Goal: Contribute content: Contribute content

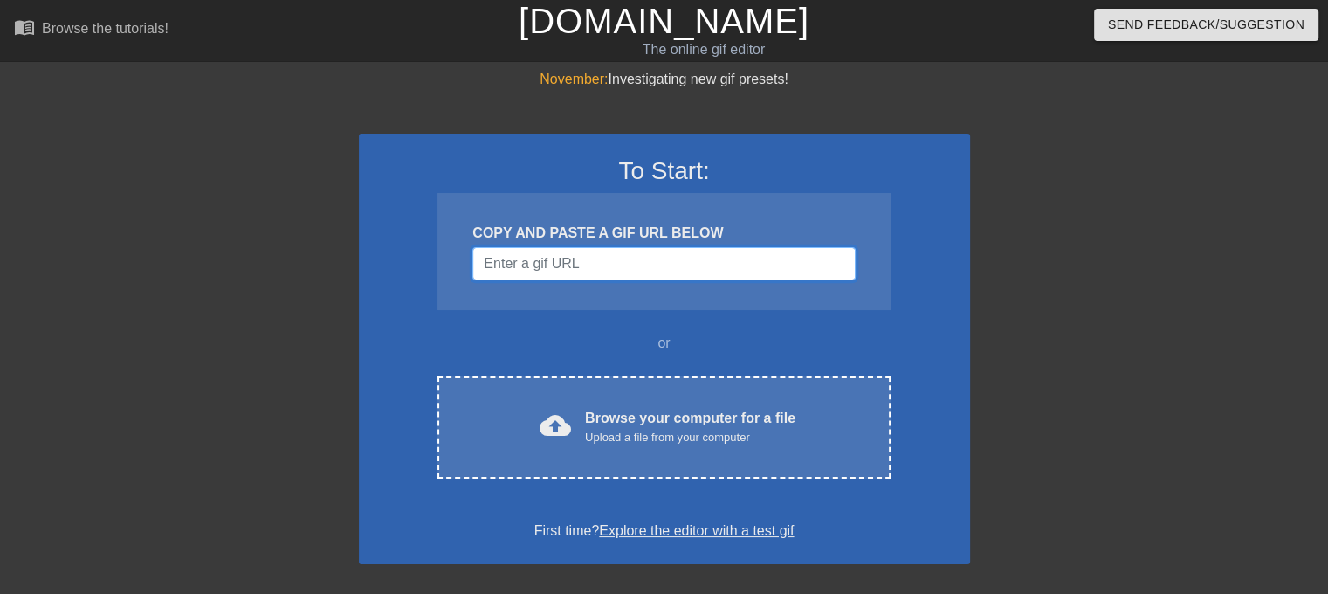
click at [683, 257] on input "Username" at bounding box center [663, 263] width 382 height 33
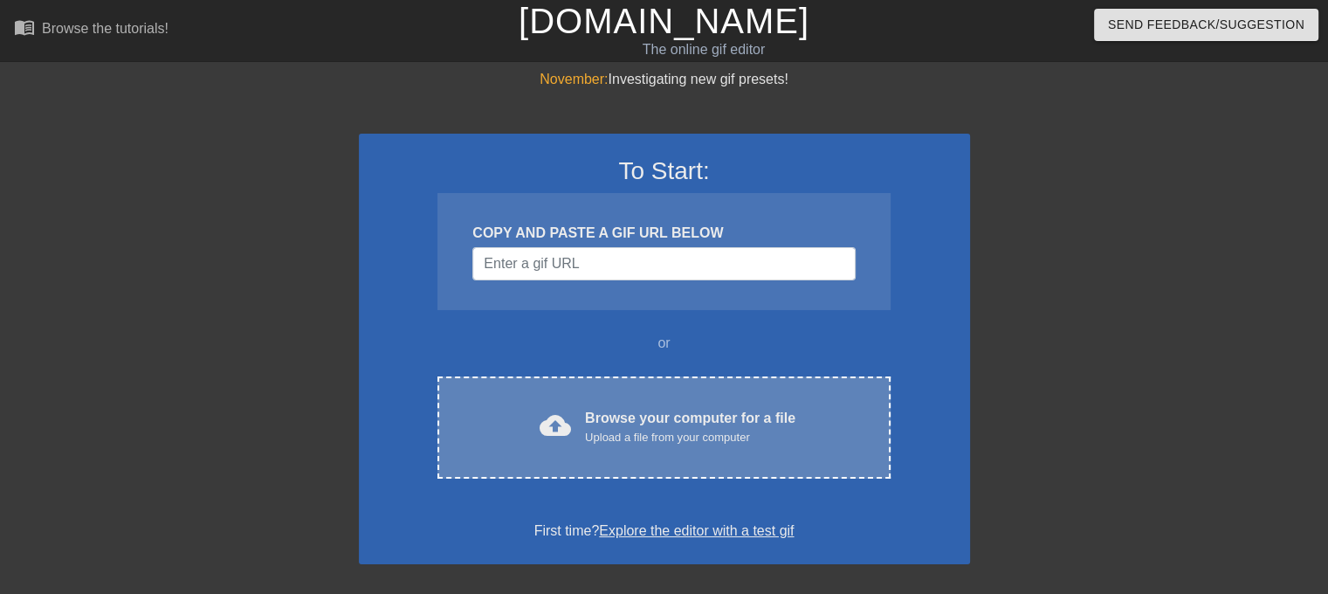
click at [678, 422] on div "Browse your computer for a file Upload a file from your computer" at bounding box center [690, 427] width 210 height 38
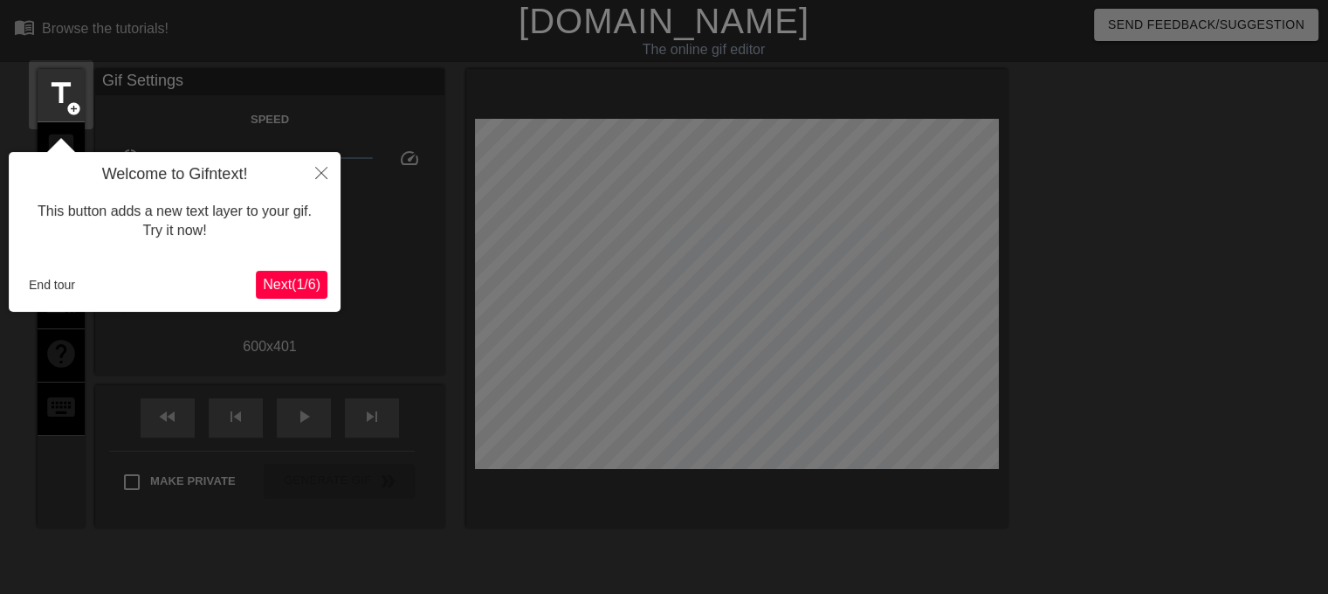
scroll to position [42, 0]
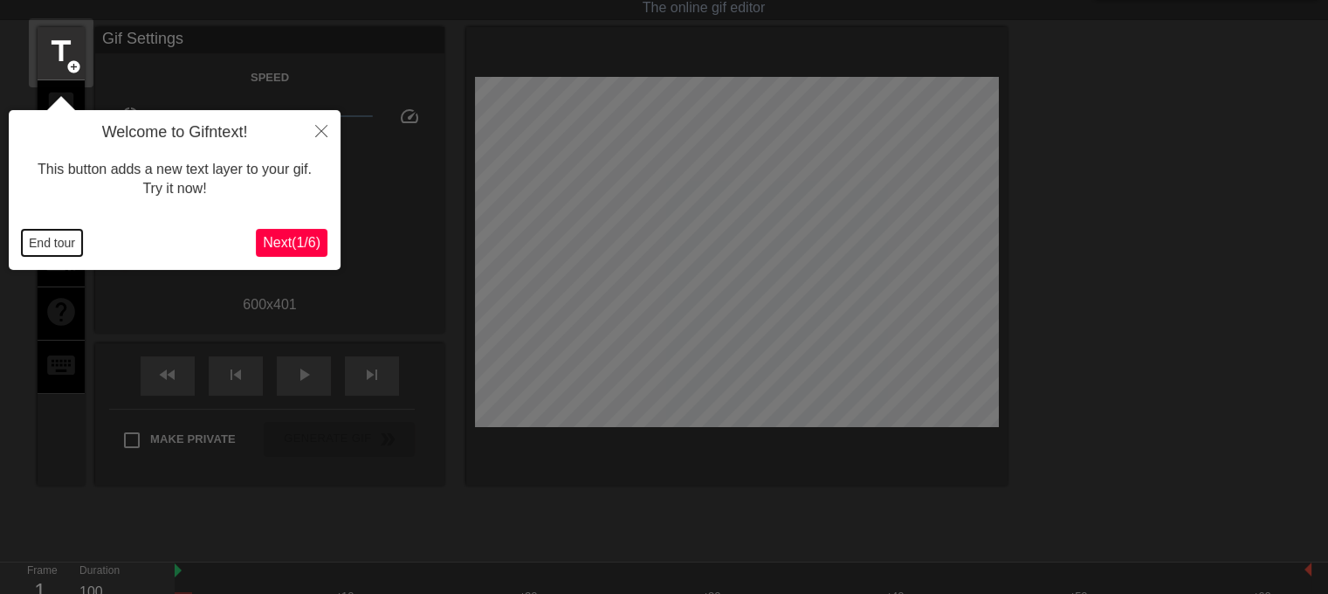
click at [49, 242] on button "End tour" at bounding box center [52, 243] width 60 height 26
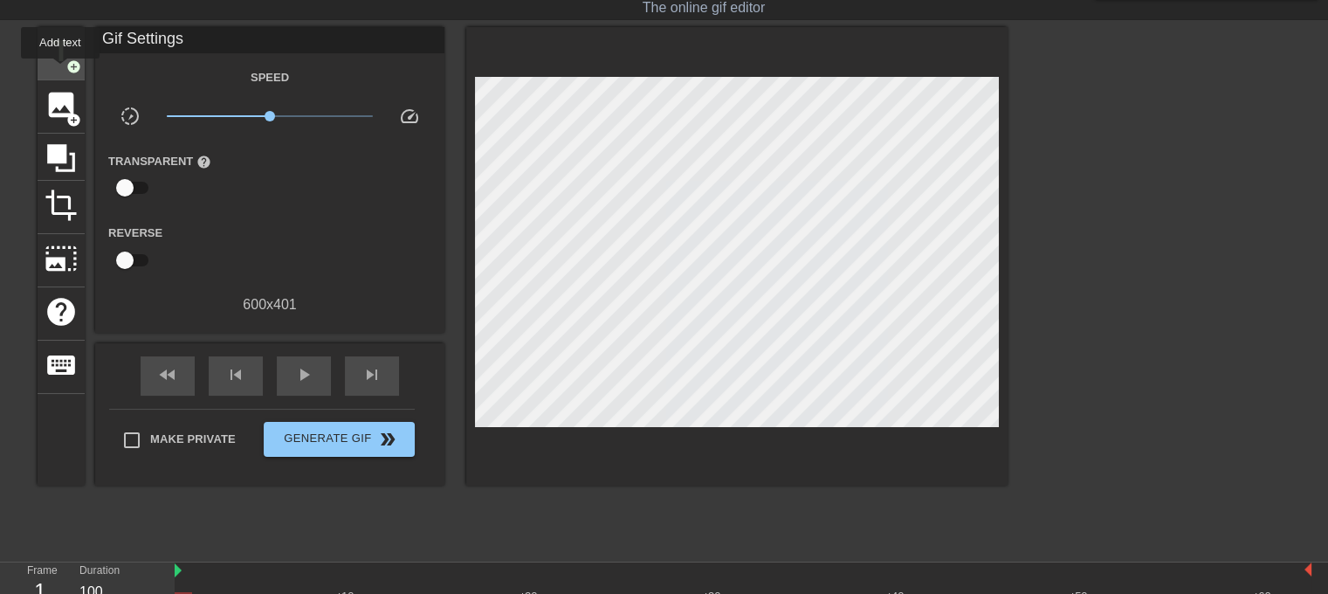
click at [60, 71] on div "title add_circle" at bounding box center [61, 53] width 47 height 53
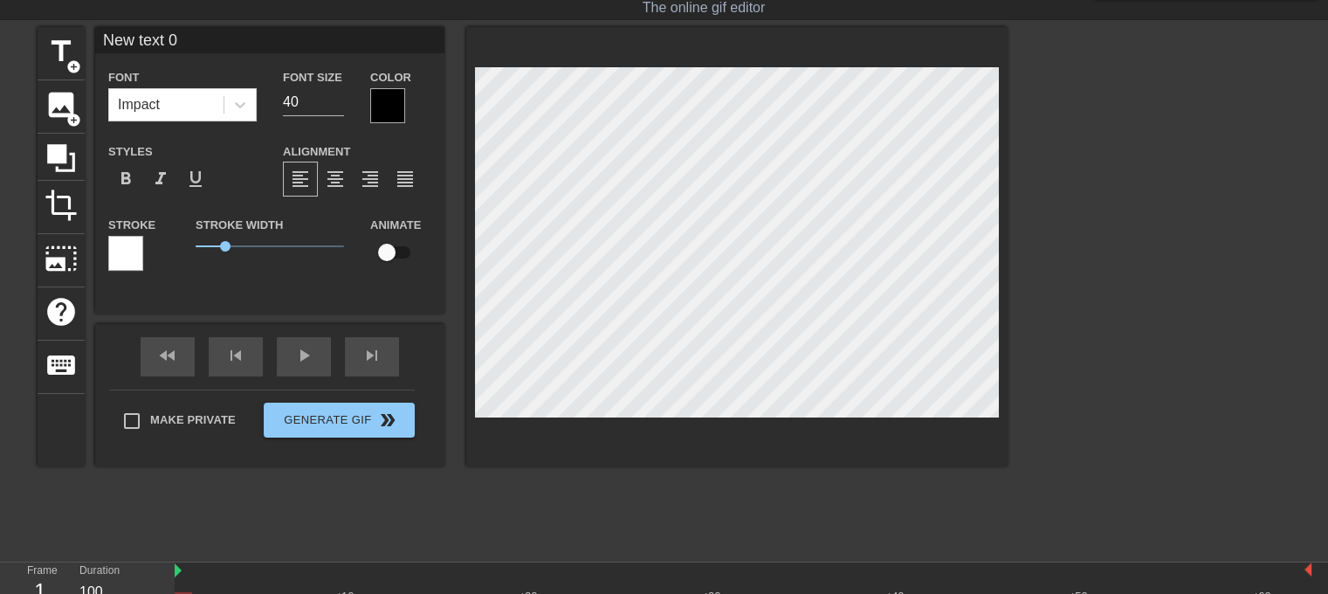
paste textarea "כשאתה מעניש אותה והיא מתחילה להתחנן בקול רם עם הכינוי שלך."
type input "כשאתה מעניש אותה והיא מתחילה להתחנן בקול רם עם הכינוי שלך."
type textarea "כשאתה מעניש אותה והיא מתחילה להתחנן בקול רם עם הכינוי שלך."
click at [374, 180] on span "format_align_right" at bounding box center [370, 178] width 21 height 21
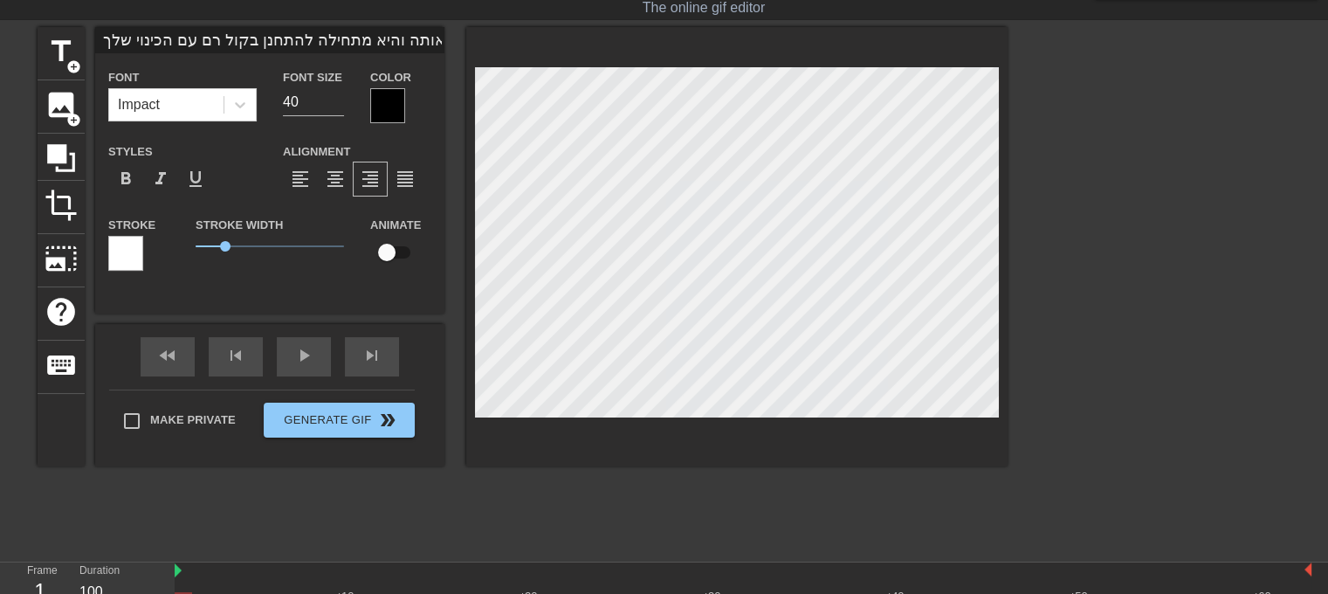
click at [132, 250] on div at bounding box center [125, 253] width 35 height 35
click at [389, 110] on div at bounding box center [387, 105] width 35 height 35
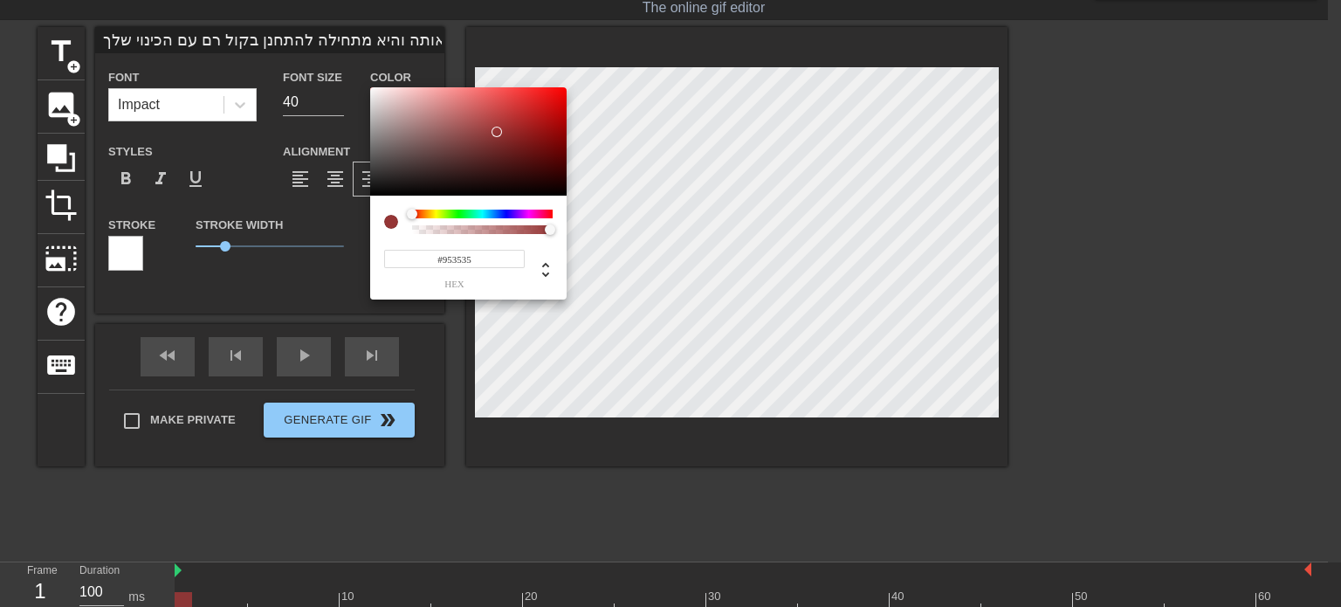
type input "כשאתה מעניש אותה והיא מתחילה להתחנן בקול רם עם הכינוי שלך."
type input "#953535"
click at [497, 132] on div at bounding box center [468, 141] width 196 height 108
type input "כשאתה מעניש אותה והיא מתחילה להתחנן בקול רם עם הכינוי שלך."
type input "#3D3636"
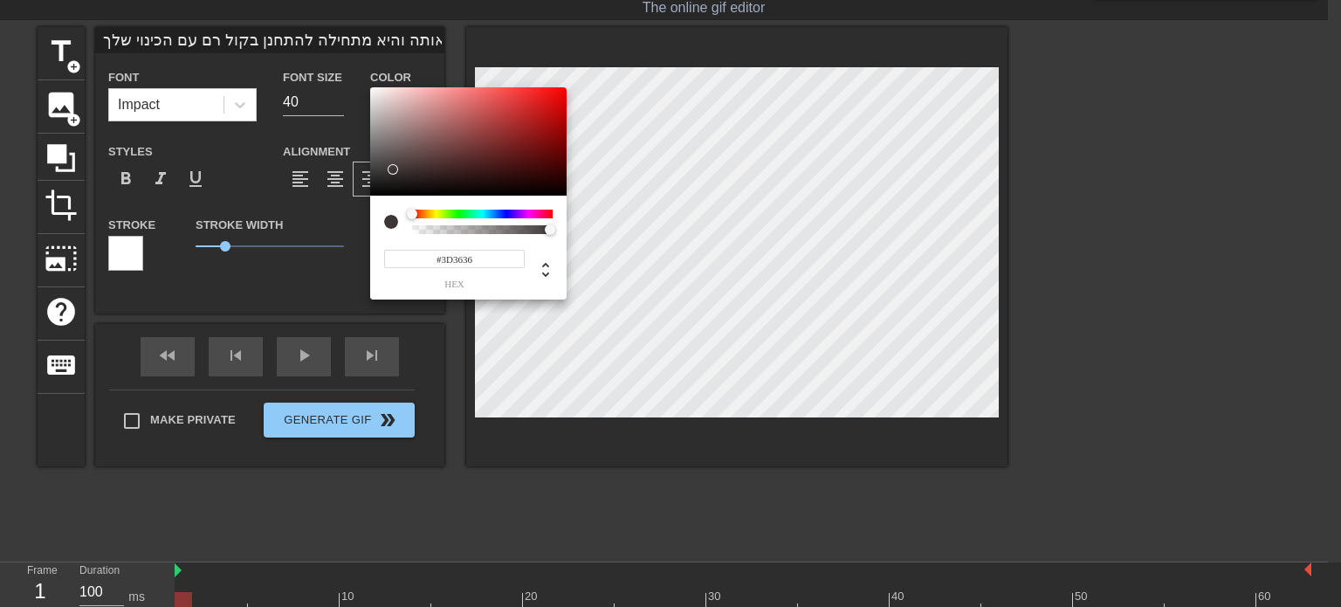
click at [390, 169] on div at bounding box center [468, 141] width 196 height 108
type input "כשאתה מעניש אותה והיא מתחילה להתחנן בקול רם עם הכינוי שלך."
type input "#453E3E"
type input "כשאתה מעניש אותה והיא מתחילה להתחנן בקול רם עם הכינוי שלך."
type input "#262424"
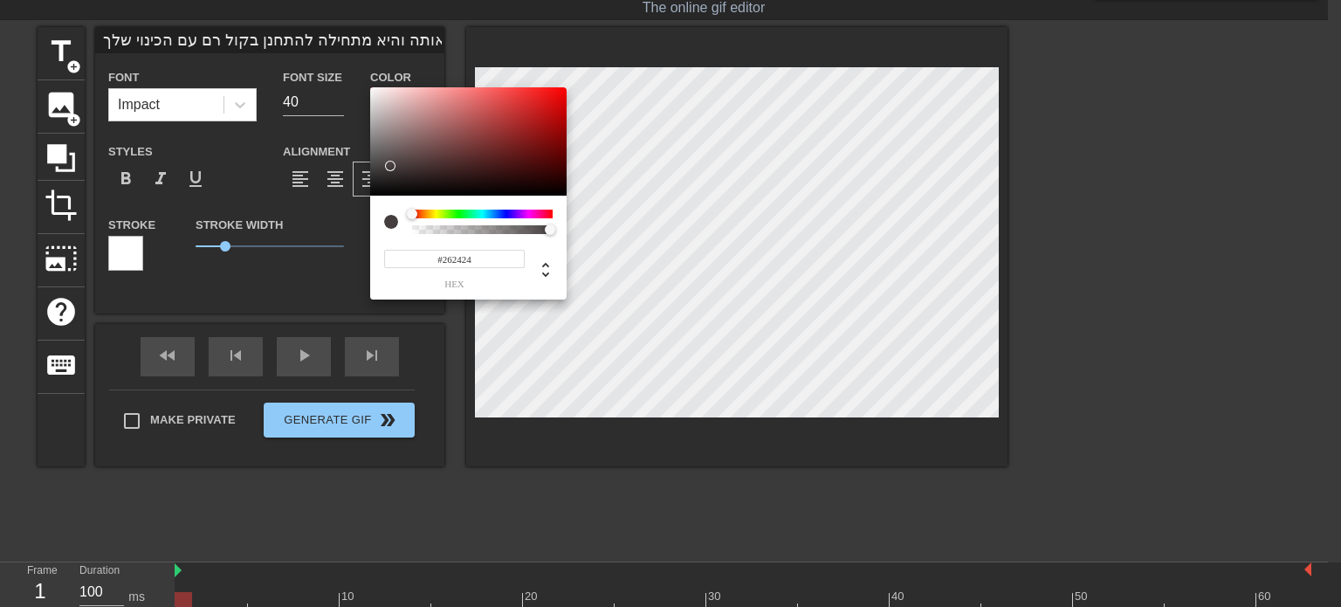
type input "כשאתה מעניש אותה והיא מתחילה להתחנן בקול רם עם הכינוי שלך."
type input "#000000"
drag, startPoint x: 391, startPoint y: 167, endPoint x: 354, endPoint y: 212, distance: 58.9
click at [354, 212] on div "#000000 hex" at bounding box center [670, 303] width 1341 height 607
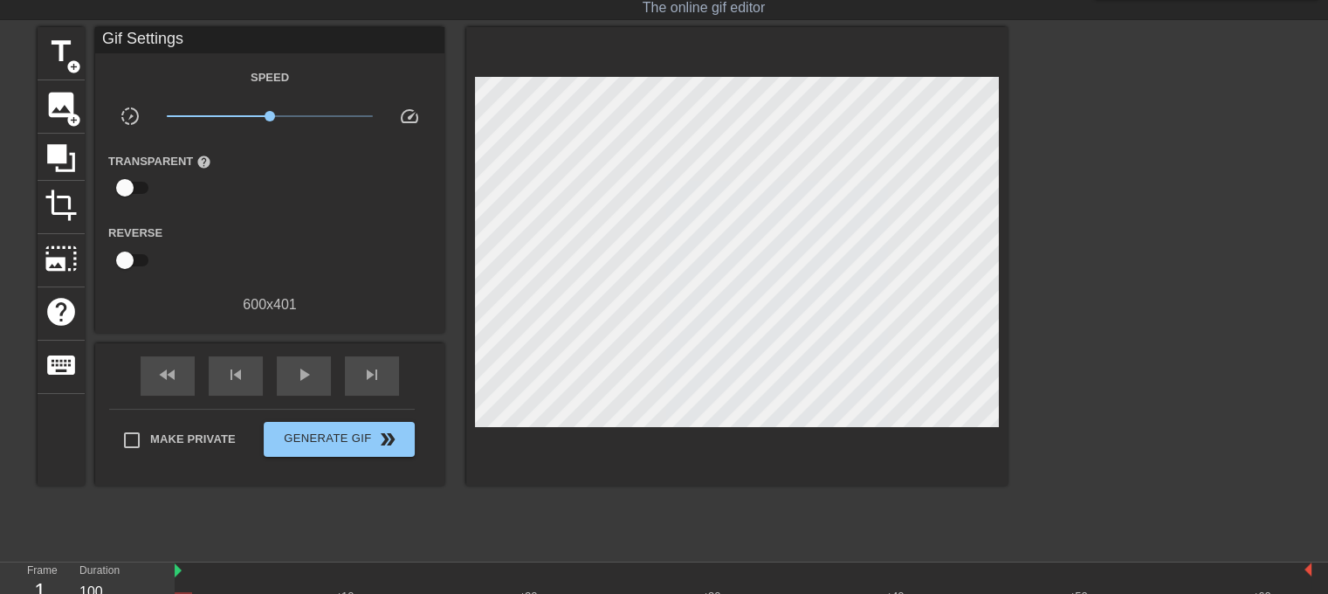
click at [244, 193] on div "Transparent help" at bounding box center [269, 177] width 349 height 55
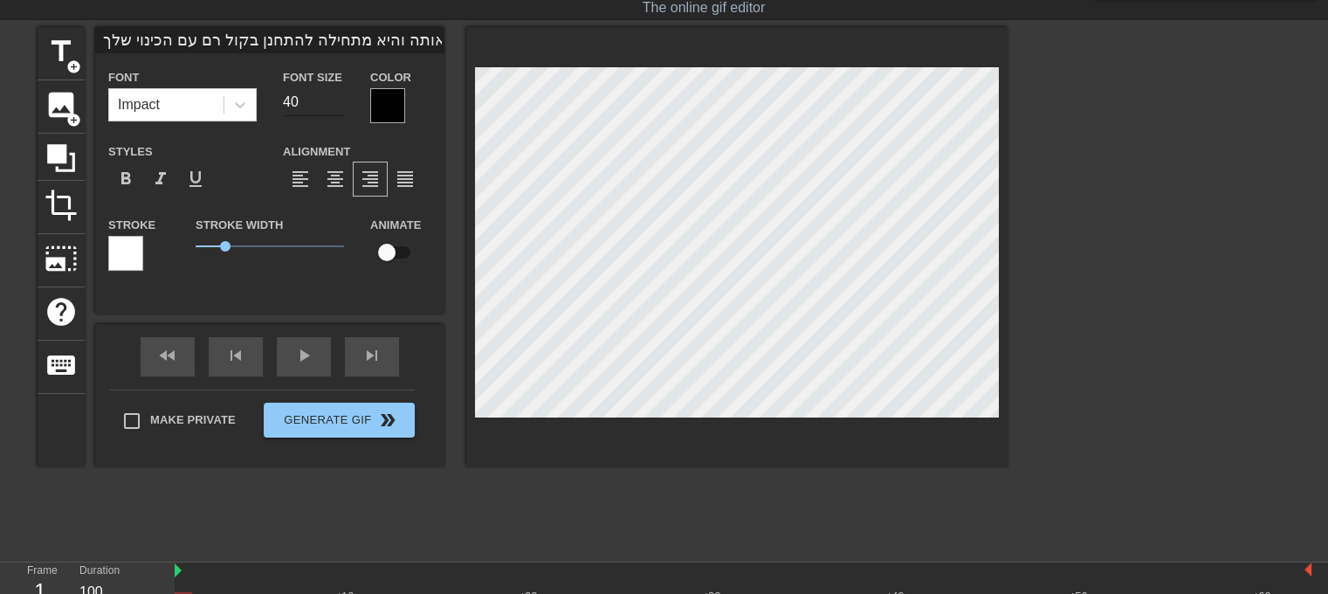
type input "כשאתה מעניש אותה והיא מתחילה להתחנן בקול רם עם הכינוי שלך."
type input "41"
click at [337, 98] on input "41" at bounding box center [313, 102] width 61 height 28
type input "כשאתה מעניש אותה והיא מתחילה להתחנן בקול רם עם הכינוי שלך."
type input "40"
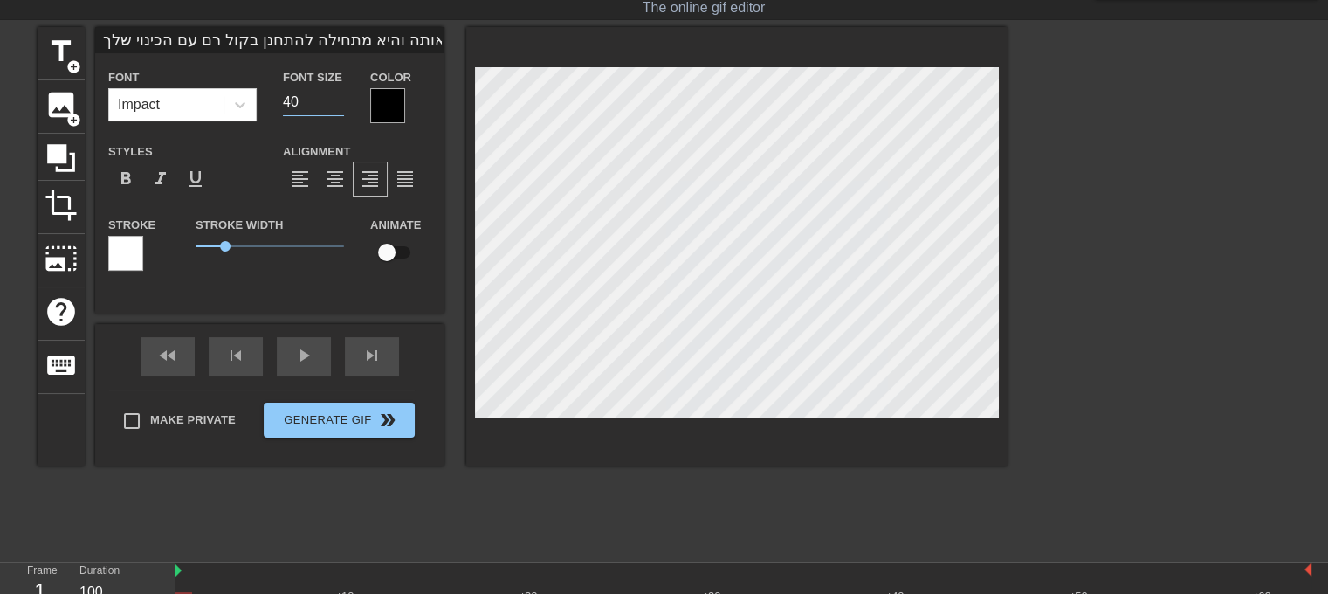
click at [339, 106] on input "40" at bounding box center [313, 102] width 61 height 28
drag, startPoint x: 226, startPoint y: 246, endPoint x: 147, endPoint y: 235, distance: 80.2
click at [147, 235] on div "Stroke Stroke Width 0 Animate" at bounding box center [269, 250] width 349 height 72
click at [130, 246] on div at bounding box center [125, 253] width 35 height 35
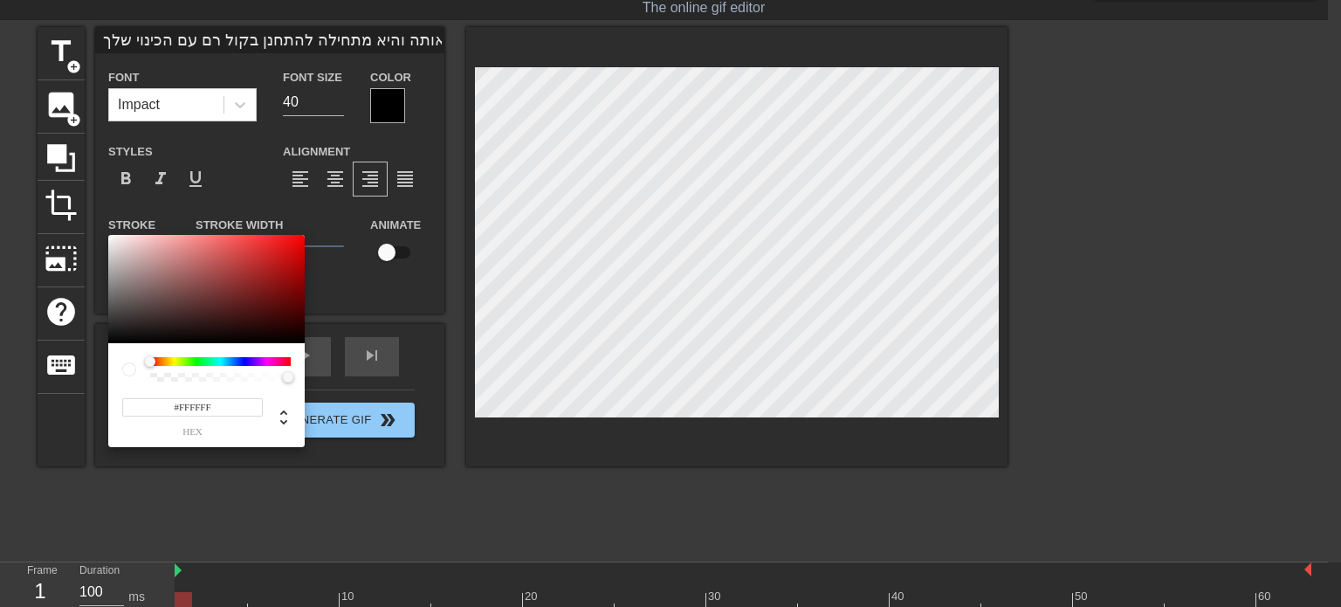
type input "כשאתה מעניש אותה והיא מתחילה להתחנן בקול רם עם הכינוי שלך."
type input "#161515"
click at [116, 333] on div at bounding box center [206, 289] width 196 height 108
type input "כשאתה מעניש אותה והיא מתחילה להתחנן בקול רם עם הכינוי שלך."
type input "#141414"
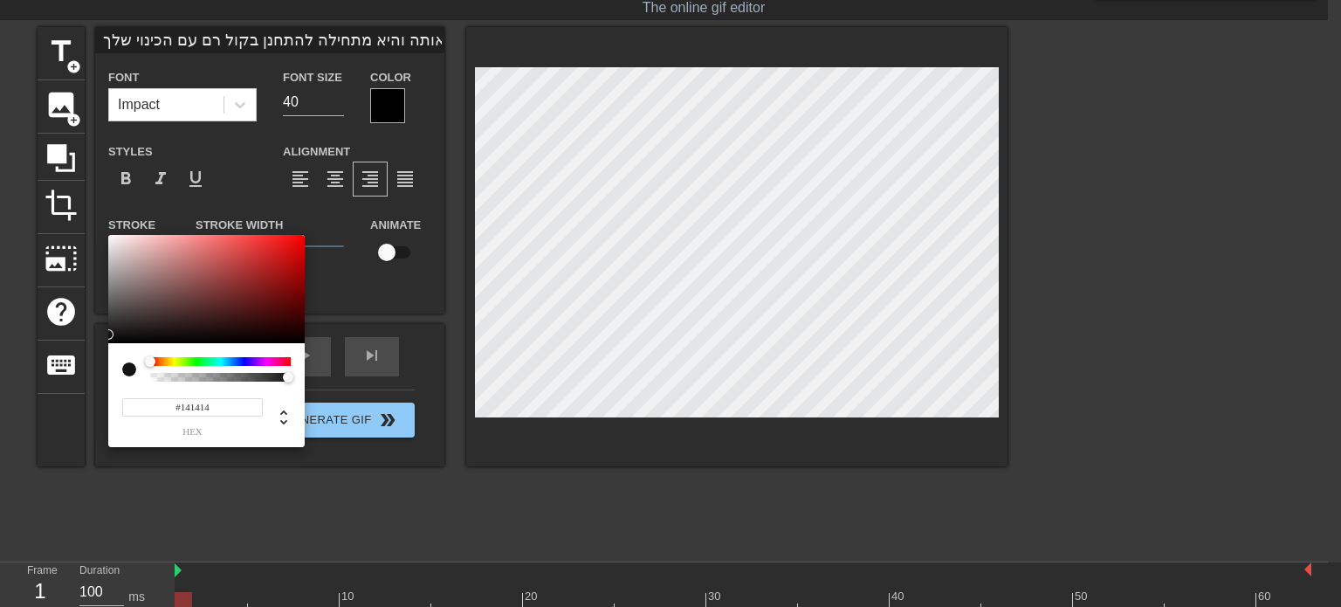
type input "כשאתה מעניש אותה והיא מתחילה להתחנן בקול רם עם הכינוי שלך."
type input "#121212"
type input "כשאתה מעניש אותה והיא מתחילה להתחנן בקול רם עם הכינוי שלך."
type input "#0C0C0C"
drag, startPoint x: 113, startPoint y: 334, endPoint x: 105, endPoint y: 340, distance: 10.0
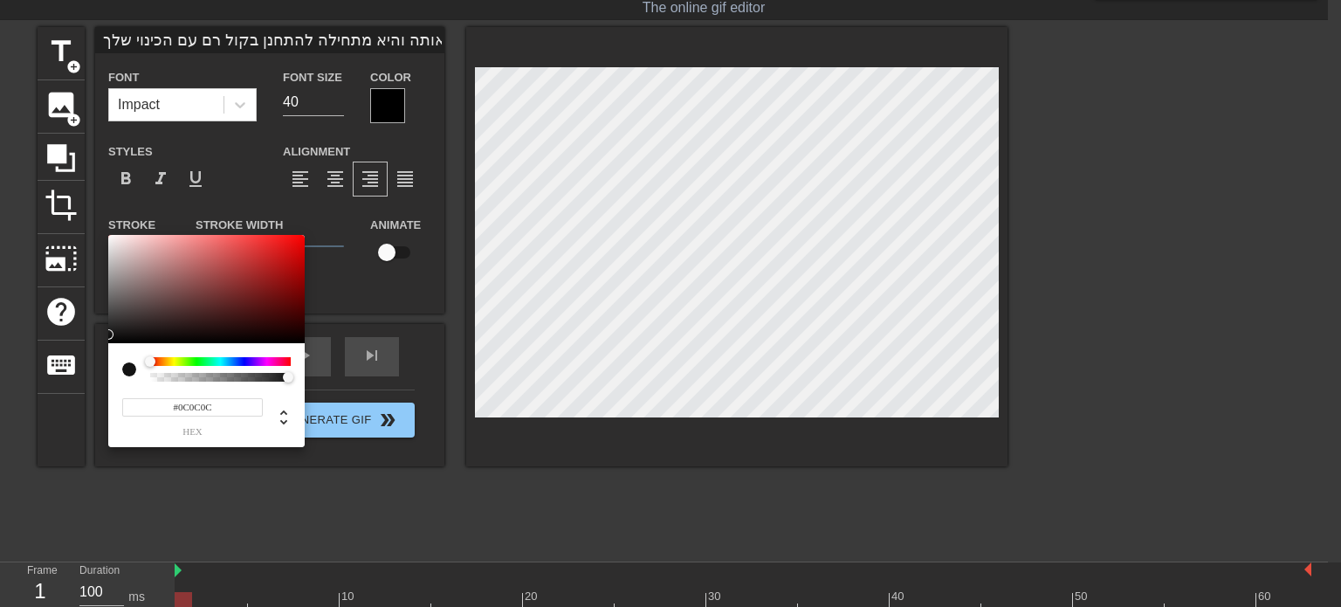
click at [105, 340] on div "#0C0C0C hex" at bounding box center [670, 303] width 1341 height 607
type input "כשאתה מעניש אותה והיא מתחילה להתחנן בקול רם עם הכינוי שלך."
type input "#060606"
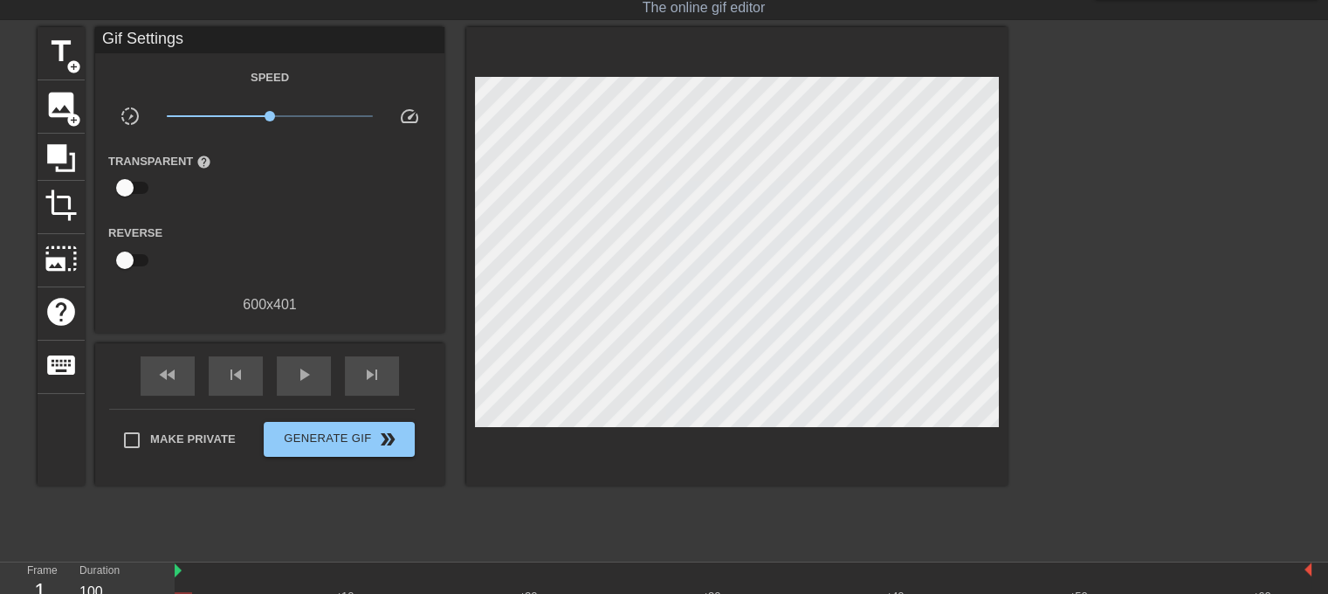
click at [200, 230] on div at bounding box center [212, 249] width 116 height 55
click at [62, 61] on span "title" at bounding box center [61, 51] width 33 height 33
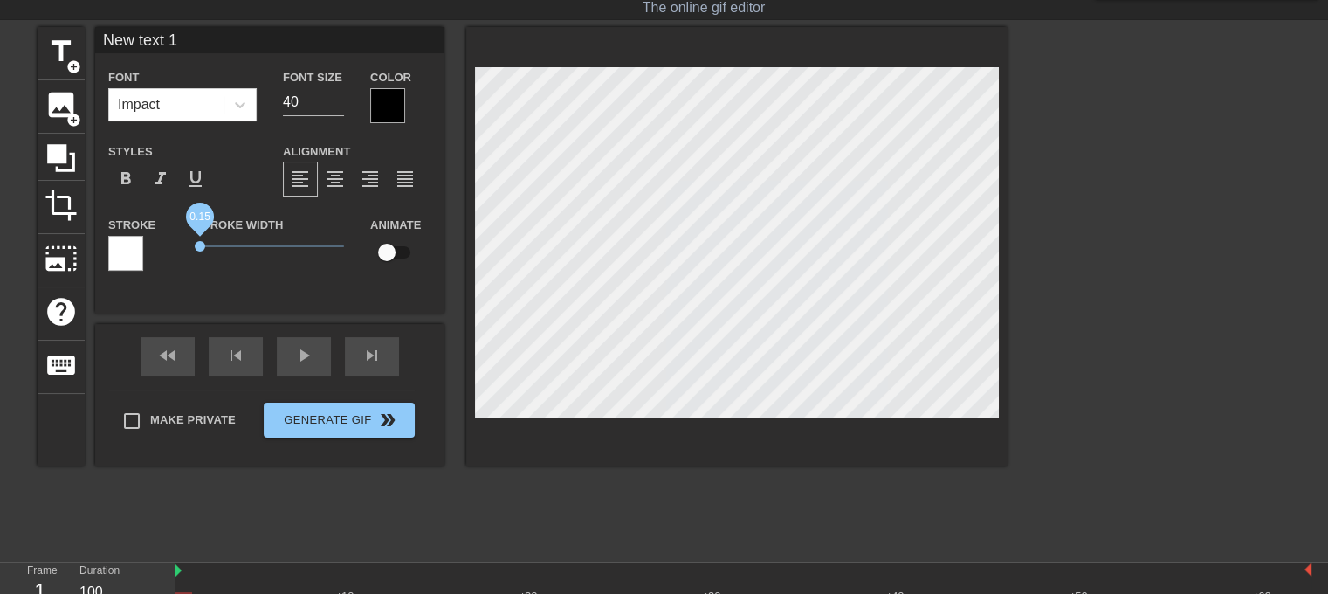
drag, startPoint x: 227, startPoint y: 246, endPoint x: 200, endPoint y: 246, distance: 27.1
click at [200, 246] on span "0.15" at bounding box center [200, 246] width 10 height 10
type input "New txt 1"
type textarea "New txt 1"
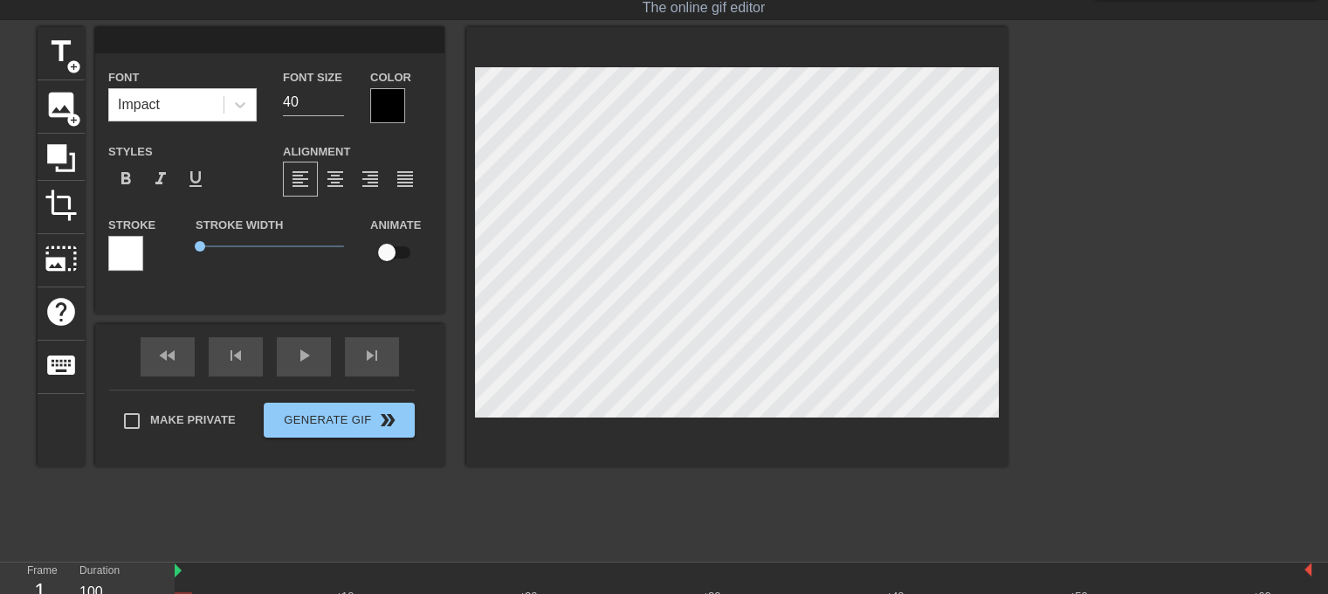
scroll to position [2, 3]
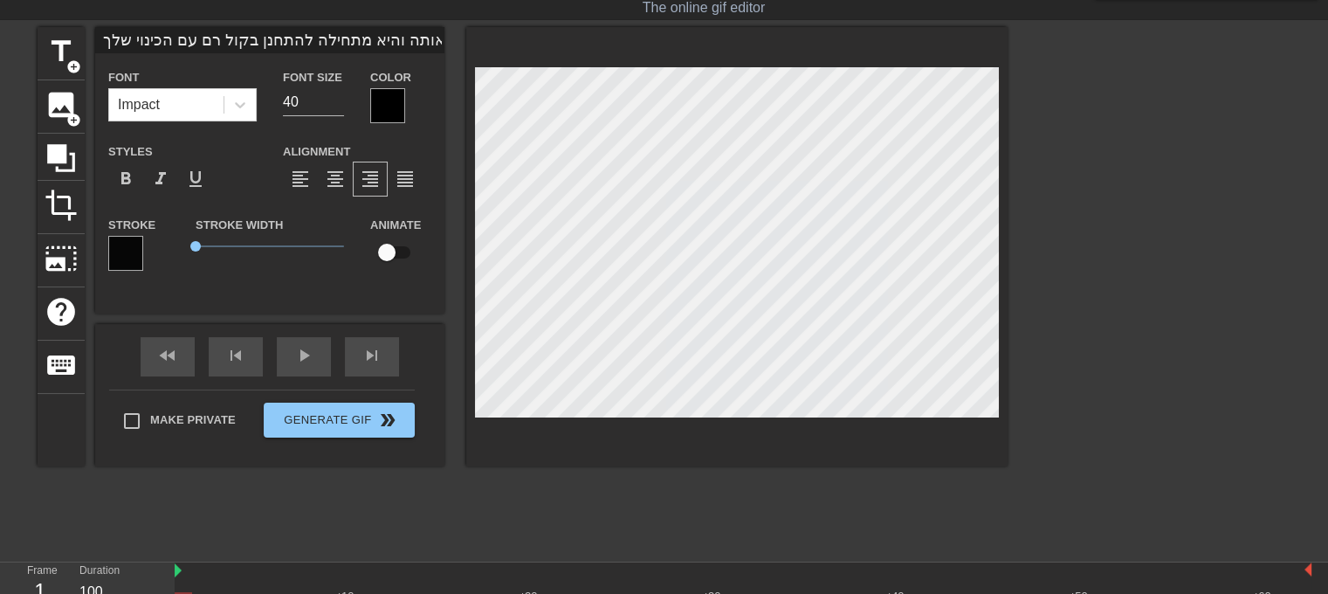
click at [390, 106] on div at bounding box center [387, 105] width 35 height 35
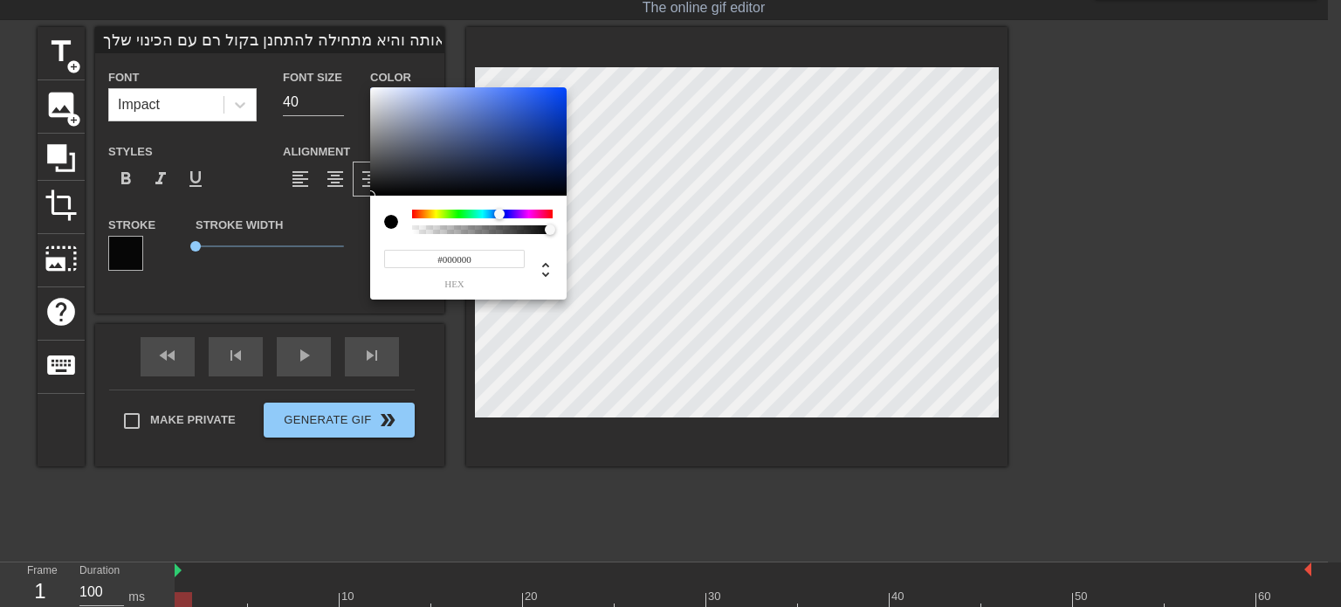
click at [499, 216] on div at bounding box center [482, 213] width 141 height 9
type input "כשאתה מעניש אותה והיא מתחילה להתחנן בקול רם עם הכינוי שלך."
type input "#24418F"
click at [517, 134] on div at bounding box center [468, 141] width 196 height 108
type input "כשאתה מעניש אותה והיא מתחילה להתחנן בקול רם עם הכינוי שלך."
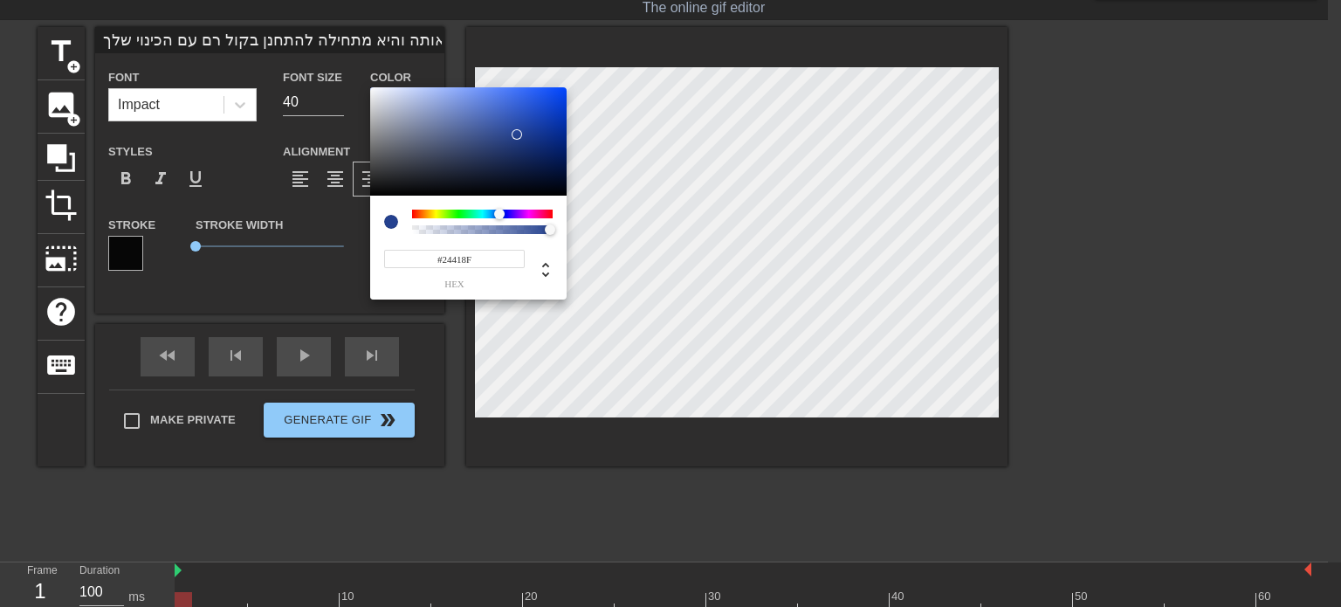
type input "#27438D"
type input "כשאתה מעניש אותה והיא מתחילה להתחנן בקול רם עם הכינוי שלך."
type input "#294387"
type input "כשאתה מעניש אותה והיא מתחילה להתחנן בקול רם עם הכינוי שלך."
type input "#2A4385"
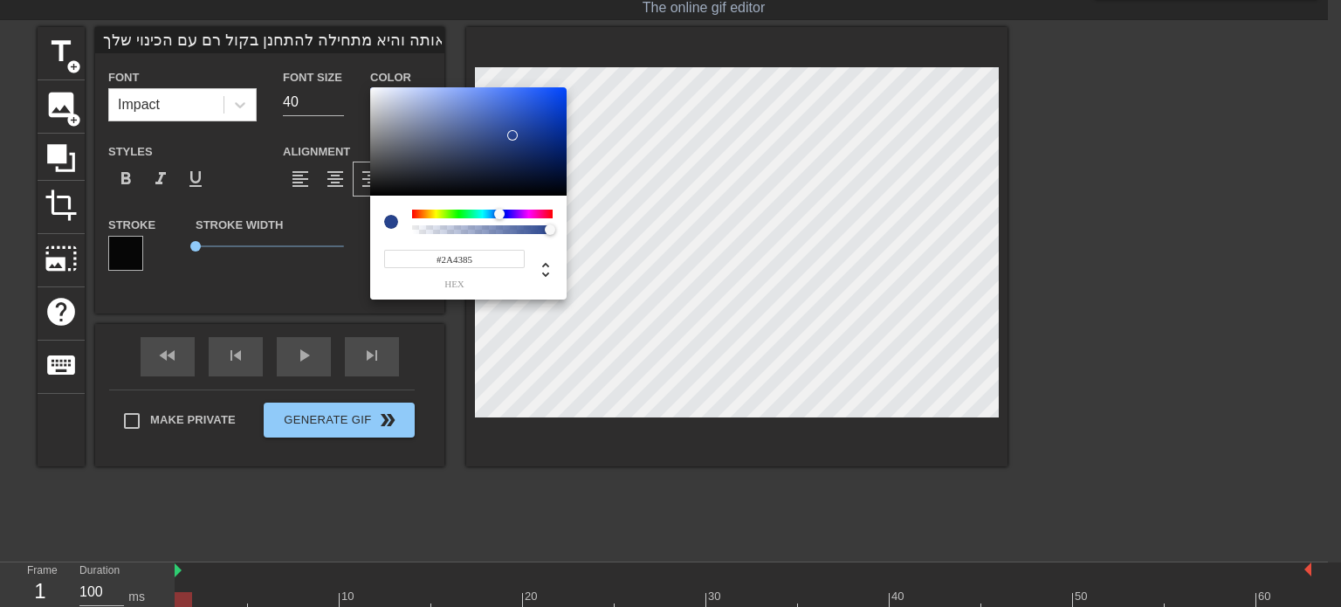
type input "כשאתה מעניש אותה והיא מתחילה להתחנן בקול רם עם הכינוי שלך."
type input "#2A4281"
drag, startPoint x: 517, startPoint y: 134, endPoint x: 501, endPoint y: 141, distance: 17.2
click at [507, 141] on div at bounding box center [512, 135] width 10 height 10
type input "כשאתה מעניש אותה והיא מתחילה להתחנן בקול רם עם הכינוי שלך."
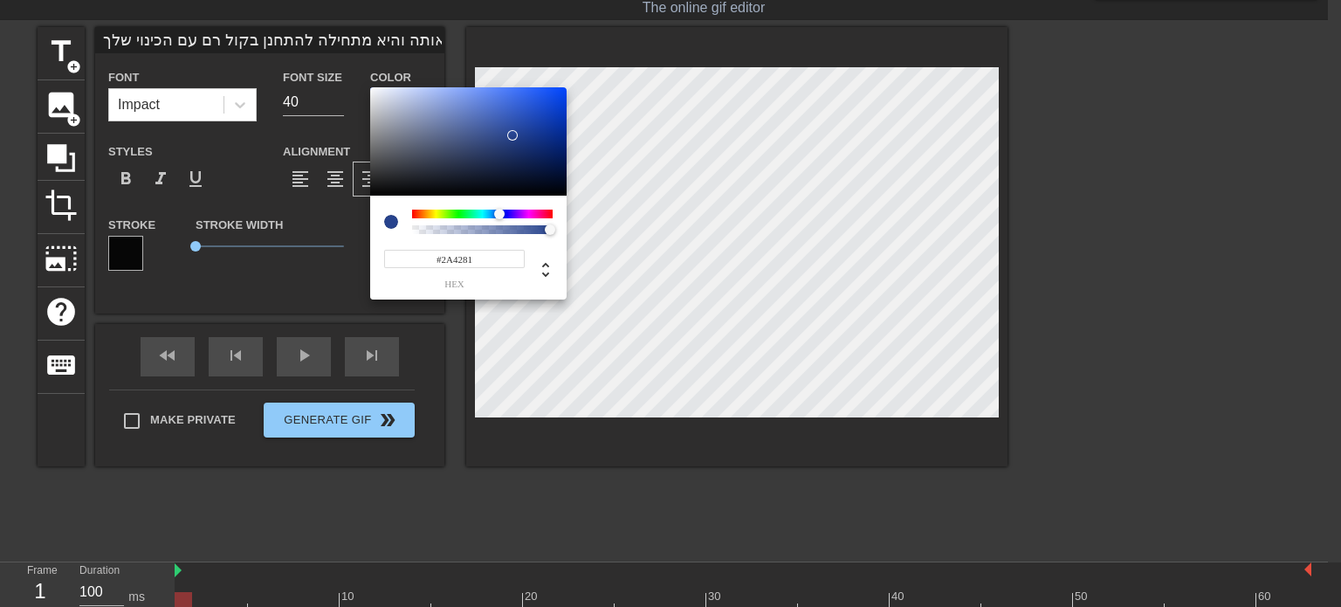
type input "#2A417F"
click at [501, 141] on div at bounding box center [502, 141] width 10 height 10
click at [501, 141] on div at bounding box center [501, 141] width 10 height 10
type input "כשאתה מעניש אותה והיא מתחילה להתחנן בקול רם עם הכינוי שלך."
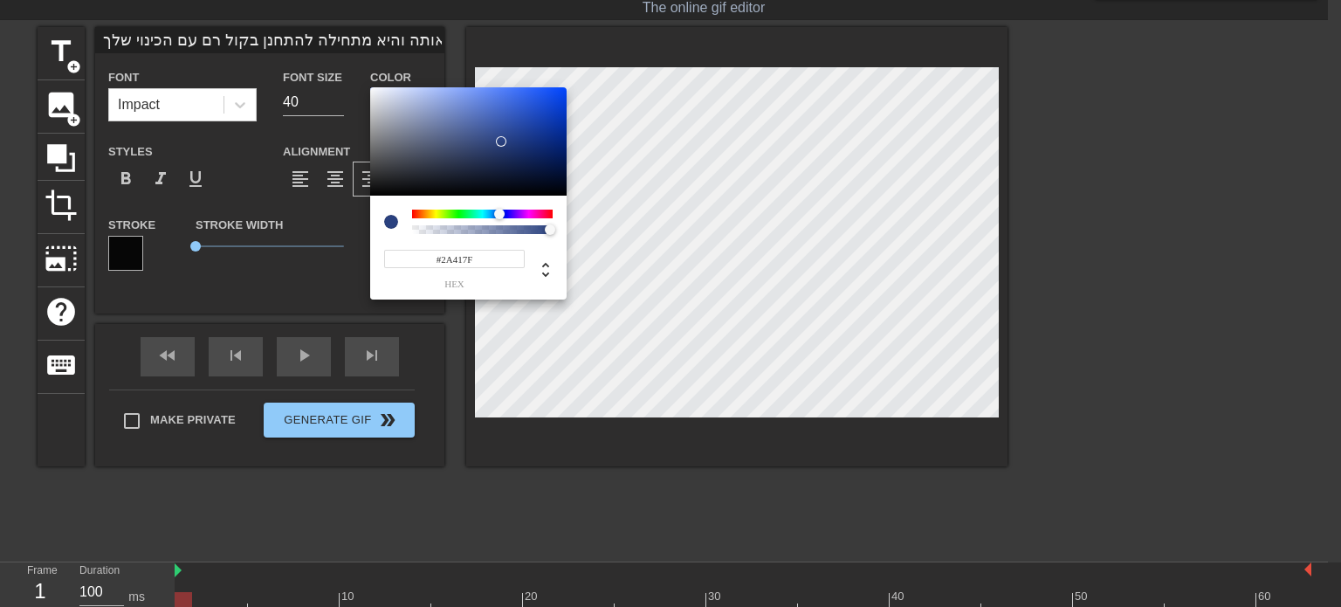
type input "#273C74"
type input "כשאתה מעניש אותה והיא מתחילה להתחנן בקול רם עם הכינוי שלך."
type input "#263A70"
type input "כשאתה מעניש אותה והיא מתחילה להתחנן בקול רם עם הכינוי שלך."
type input "#25396E"
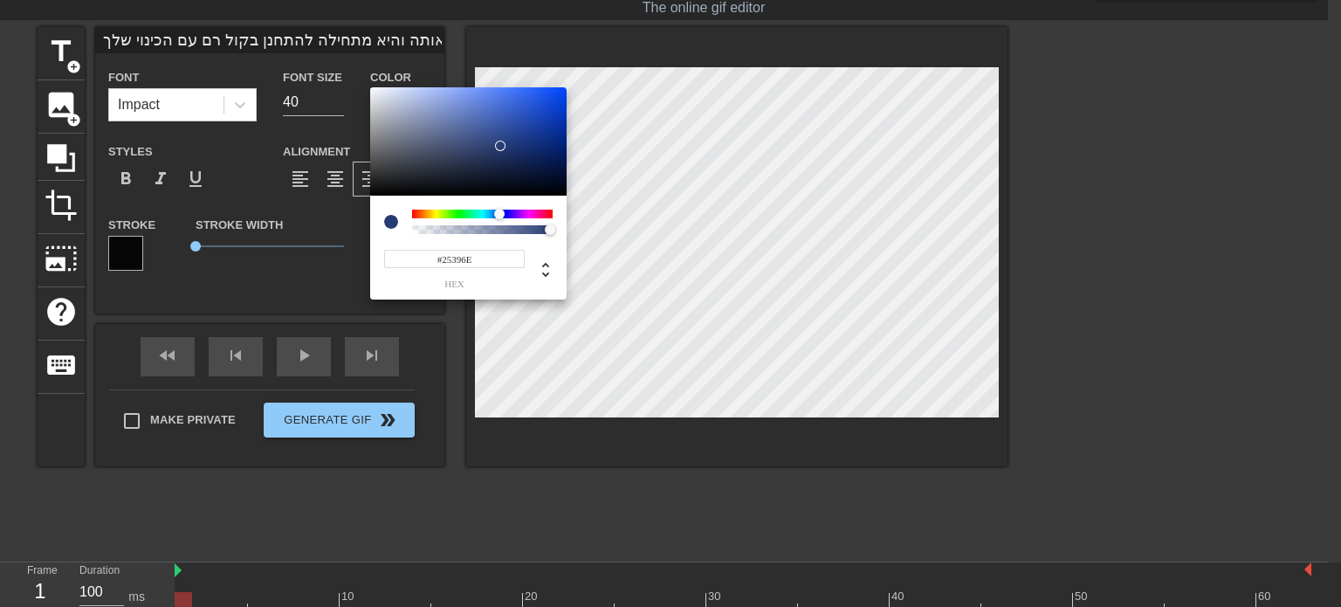
type input "כשאתה מעניש אותה והיא מתחילה להתחנן בקול רם עם הכינוי שלך."
type input "#25386C"
type input "כשאתה מעניש אותה והיא מתחילה להתחנן בקול רם עם הכינוי שלך."
type input "#24376A"
type input "כשאתה מעניש אותה והיא מתחילה להתחנן בקול רם עם הכינוי שלך."
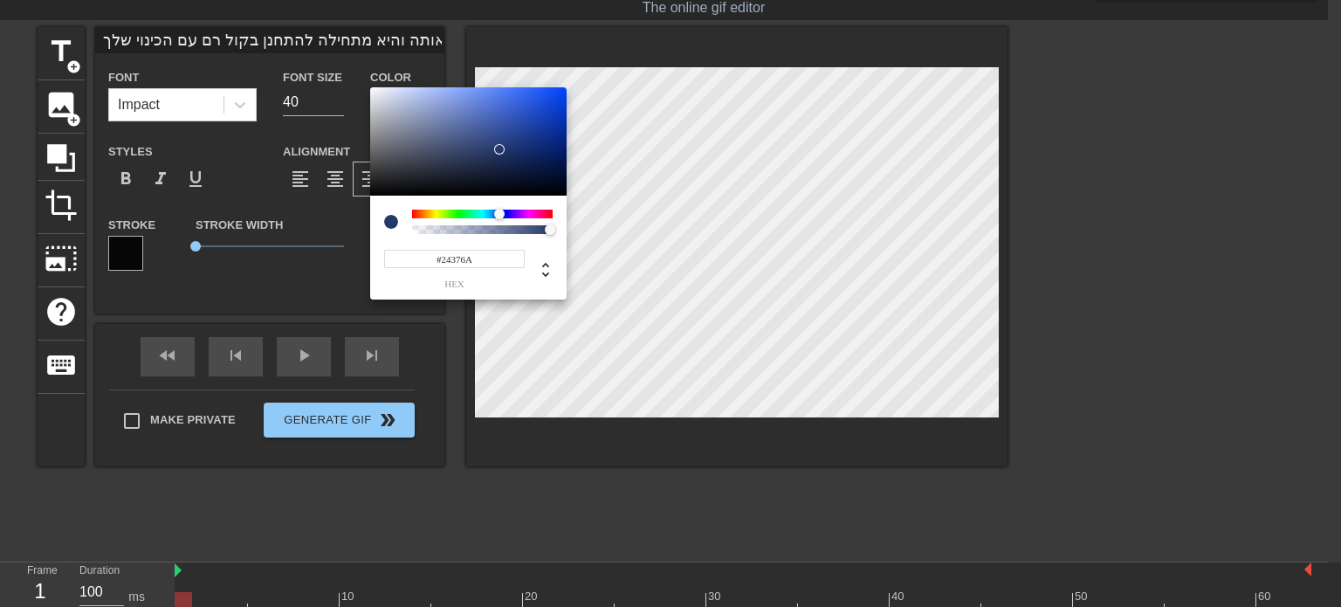
type input "#223466"
type input "כשאתה מעניש אותה והיא מתחילה להתחנן בקול רם עם הכינוי שלך."
type input "#1D2E5E"
type input "כשאתה מעניש אותה והיא מתחילה להתחנן בקול רם עם הכינוי שלך."
type input "#1A2A57"
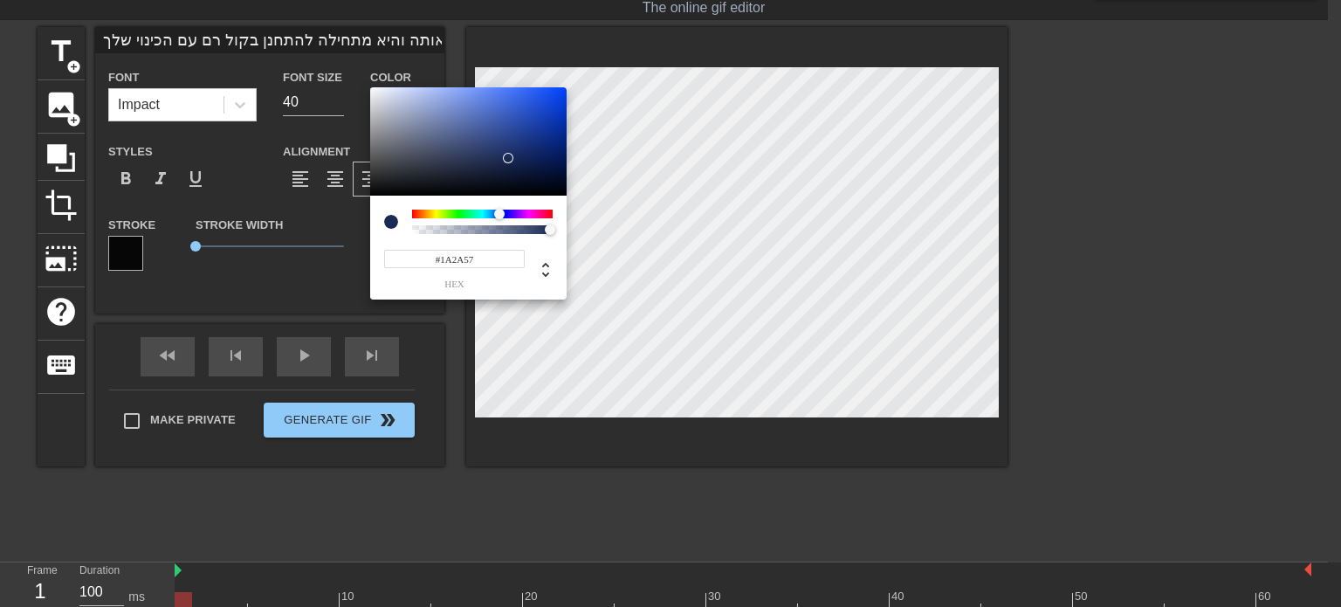
type input "כשאתה מעניש אותה והיא מתחילה להתחנן בקול רם עם הכינוי שלך."
type input "#182855"
type input "כשאתה מעניש אותה והיא מתחילה להתחנן בקול רם עם הכינוי שלך."
type input "#162653"
type input "כשאתה מעניש אותה והיא מתחילה להתחנן בקול רם עם הכינוי שלך."
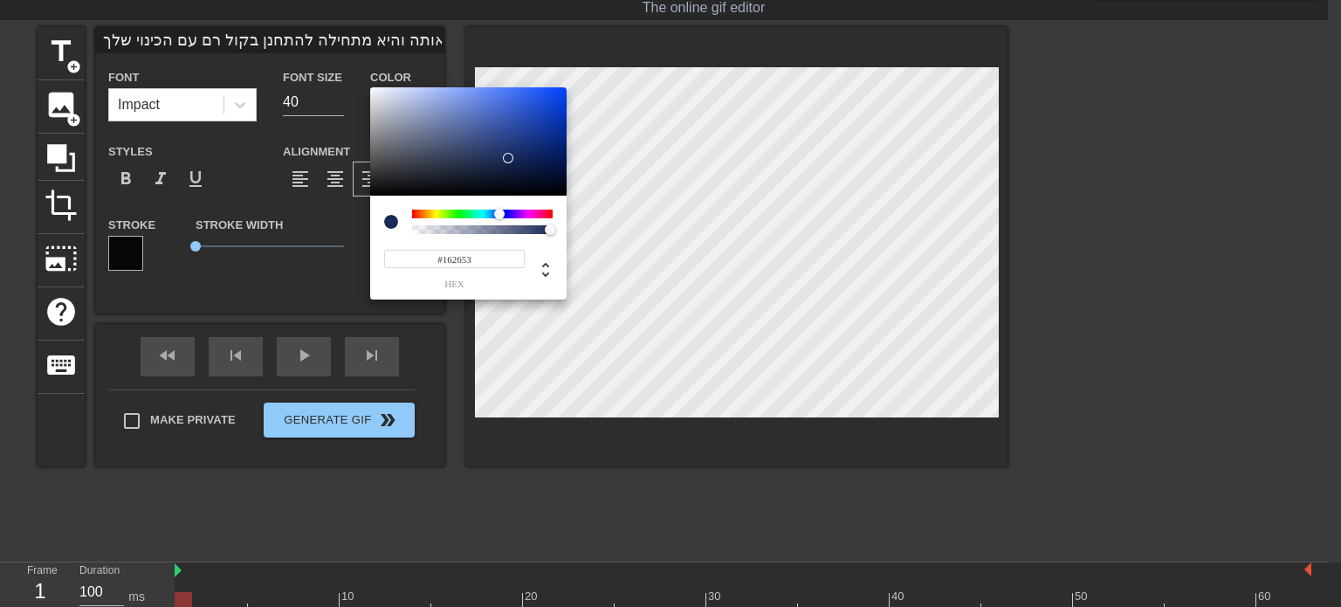
type input "#142453"
type input "כשאתה מעניש אותה והיא מתחילה להתחנן בקול רם עם הכינוי שלך."
type input "#122355"
type input "כשאתה מעניש אותה והיא מתחילה להתחנן בקול רם עם הכינוי שלך."
type input "#112357"
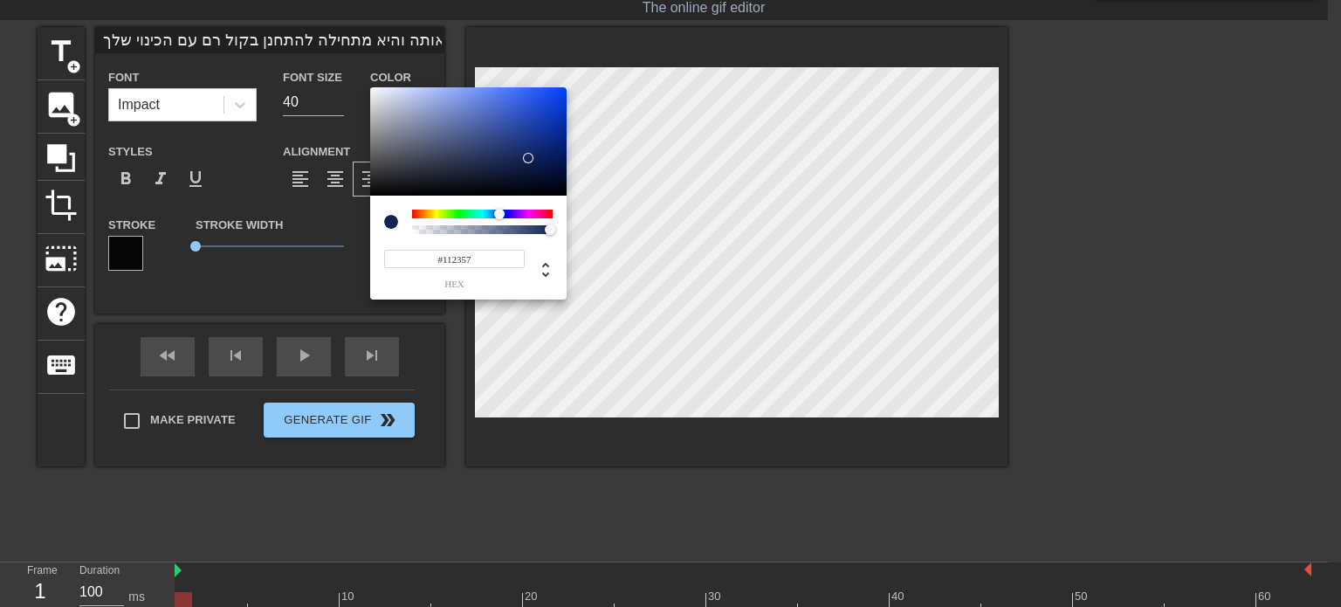
type input "כשאתה מעניש אותה והיא מתחילה להתחנן בקול רם עם הכינוי שלך."
type input "#11245E"
type input "כשאתה מעניש אותה והיא מתחילה להתחנן בקול רם עם הכינוי שלך."
type input "#102564"
type input "כשאתה מעניש אותה והיא מתחילה להתחנן בקול רם עם הכינוי שלך."
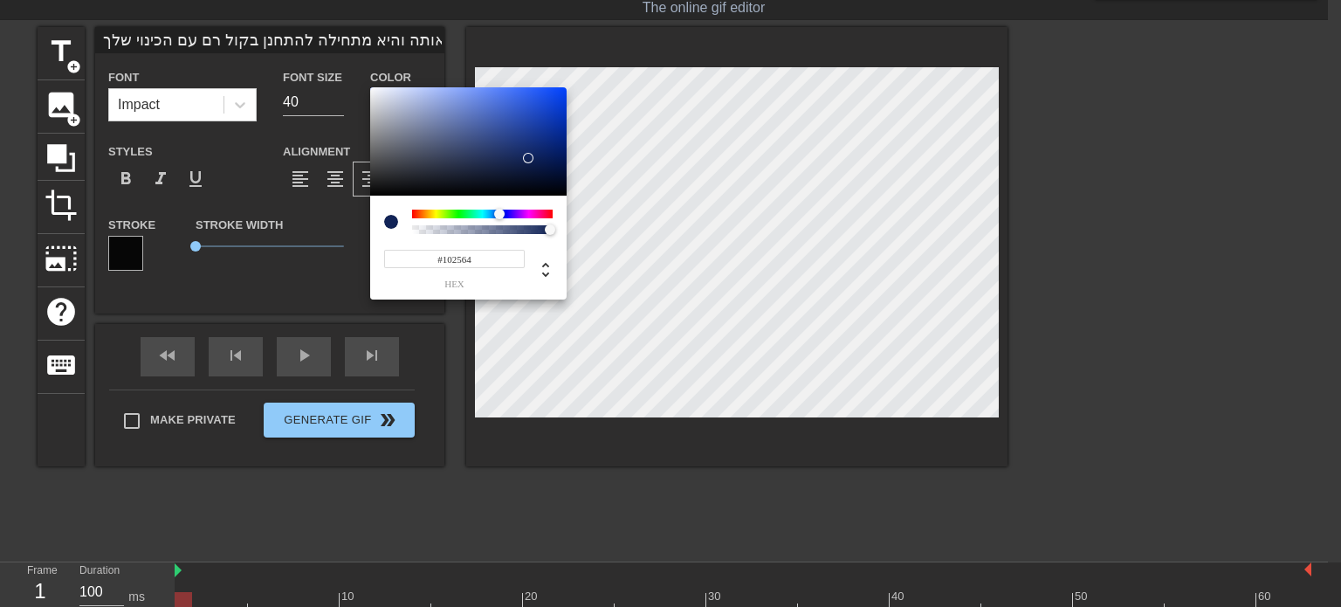
type input "#122B76"
type input "כשאתה מעניש אותה והיא מתחילה להתחנן בקול רם עם הכינוי שלך."
type input "#143187"
type input "כשאתה מעניש אותה והיא מתחילה להתחנן בקול רם עם הכינוי שלך."
type input "#163797"
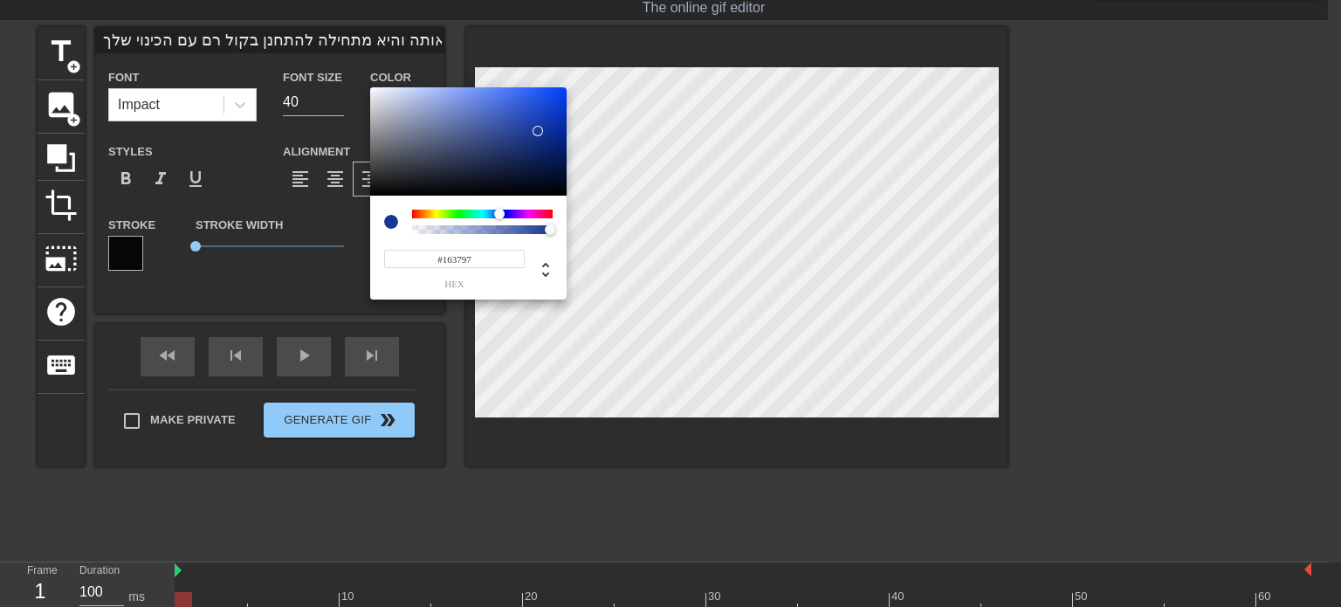
type input "כשאתה מעניש אותה והיא מתחילה להתחנן בקול רם עם הכינוי שלך."
type input "#173AA0"
type input "כשאתה מעניש אותה והיא מתחילה להתחנן בקול רם עם הכינוי שלך."
type input "#173BA6"
type input "כשאתה מעניש אותה והיא מתחילה להתחנן בקול רם עם הכינוי שלך."
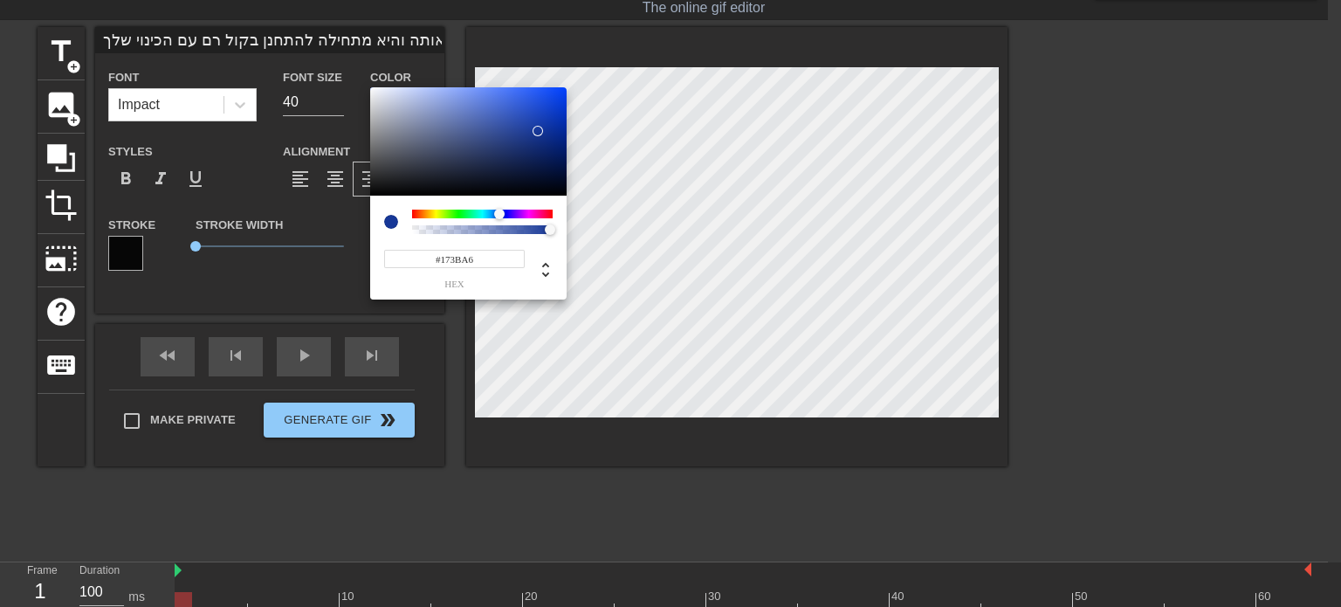
type input "#173CAA"
type input "כשאתה מעניש אותה והיא מתחילה להתחנן בקול רם עם הכינוי שלך."
type input "#173DB0"
type input "כשאתה מעניש אותה והיא מתחילה להתחנן בקול רם עם הכינוי שלך."
type input "#163CB0"
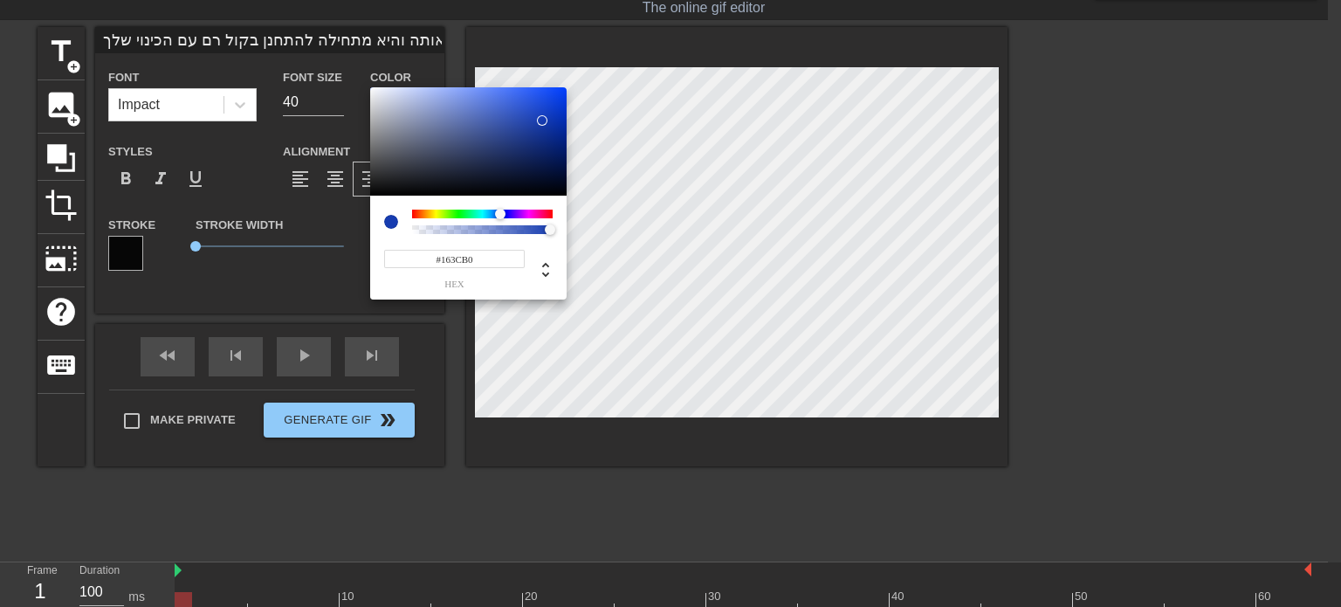
type input "כשאתה מעניש אותה והיא מתחילה להתחנן בקול רם עם הכינוי שלך."
type input "#153CB2"
type input "כשאתה מעניש אותה והיא מתחילה להתחנן בקול רם עם הכינוי שלך."
type input "#153CB4"
type input "כשאתה מעניש אותה והיא מתחילה להתחנן בקול רם עם הכינוי שלך."
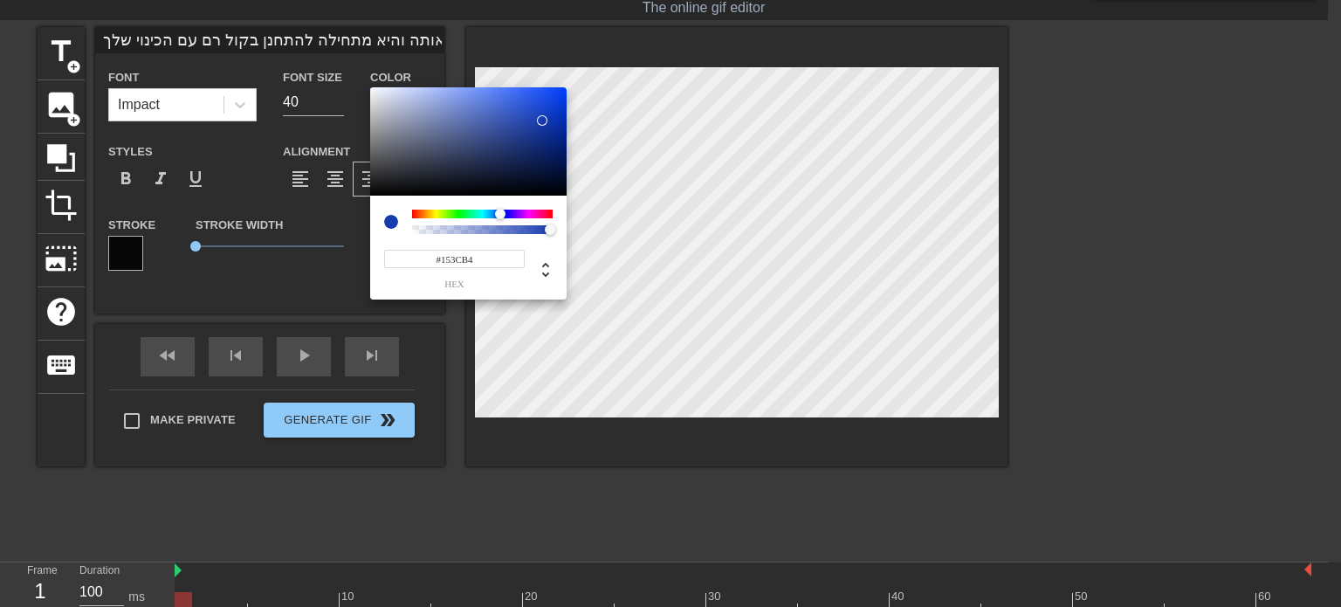
type input "#143DB6"
type input "כשאתה מעניש אותה והיא מתחילה להתחנן בקול רם עם הכינוי שלך."
type input "#143EB8"
type input "כשאתה מעניש אותה והיא מתחילה להתחנן בקול רם עם הכינוי שלך."
type input "#153FBA"
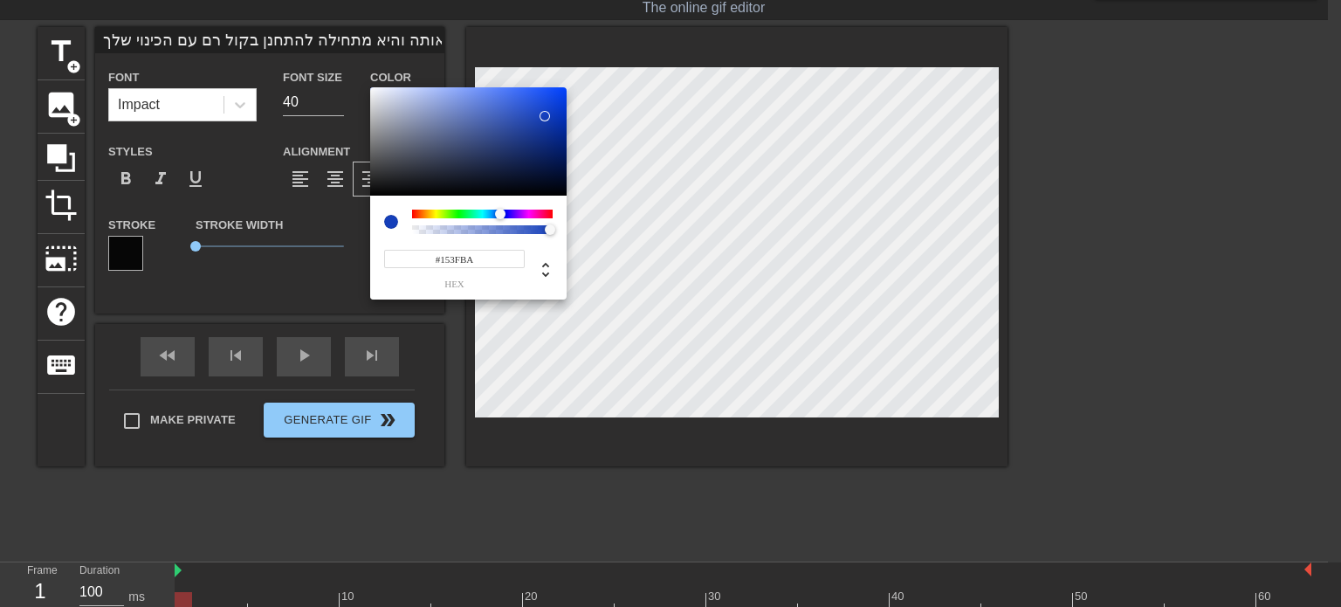
type input "כשאתה מעניש אותה והיא מתחילה להתחנן בקול רם עם הכינוי שלך."
type input "#123BB4"
type input "כשאתה מעניש אותה והיא מתחילה להתחנן בקול רם עם הכינוי שלך."
type input "#0B2676"
type input "כשאתה מעניש אותה והיא מתחילה להתחנן בקול רם עם הכינוי שלך."
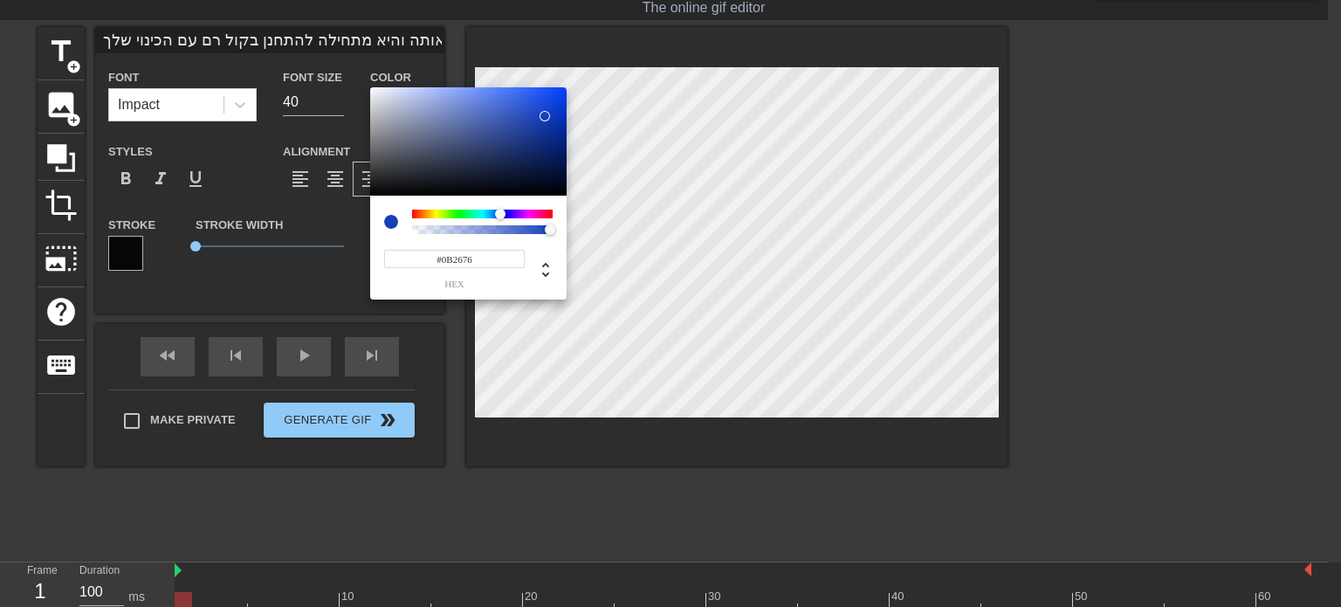
type input "#092064"
type input "כשאתה מעניש אותה והיא מתחילה להתחנן בקול רם עם הכינוי שלך."
type input "#061645"
type input "כשאתה מעניש אותה והיא מתחילה להתחנן בקול רם עם הכינוי שלך."
type input "#051030"
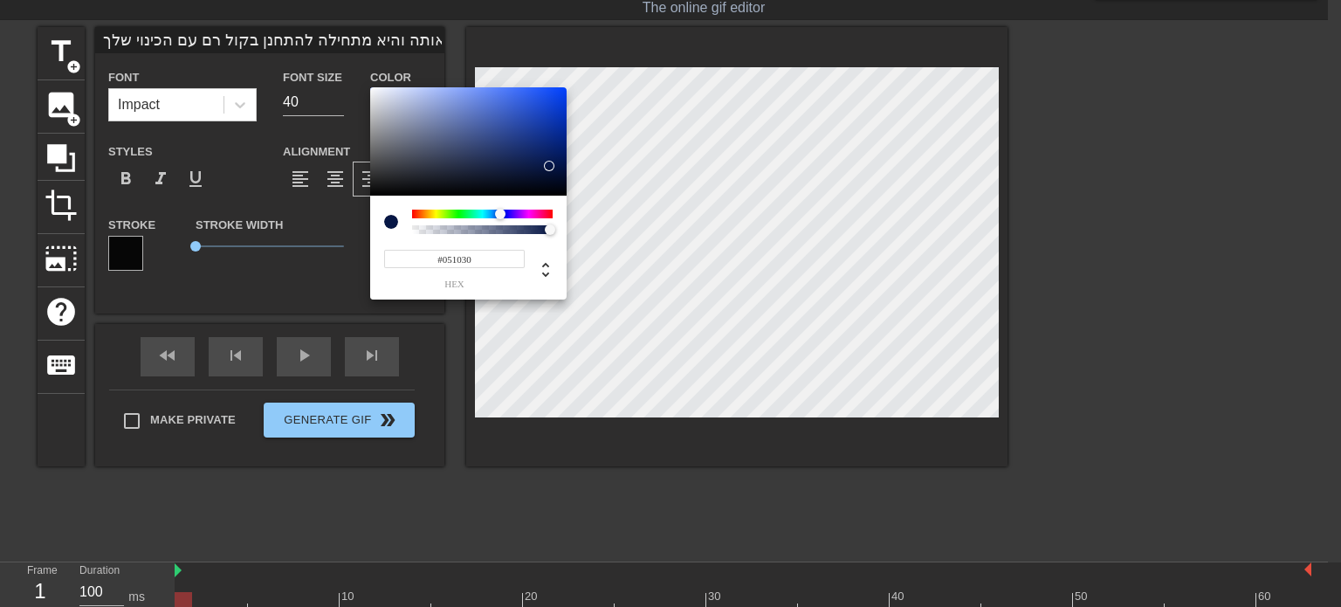
type input "כשאתה מעניש אותה והיא מתחילה להתחנן בקול רם עם הכינוי שלך."
type input "#050F2C"
type input "כשאתה מעניש אותה והיא מתחילה להתחנן בקול רם עם הכינוי שלך."
type input "#040D26"
type input "כשאתה מעניש אותה והיא מתחילה להתחנן בקול רם עם הכינוי שלך."
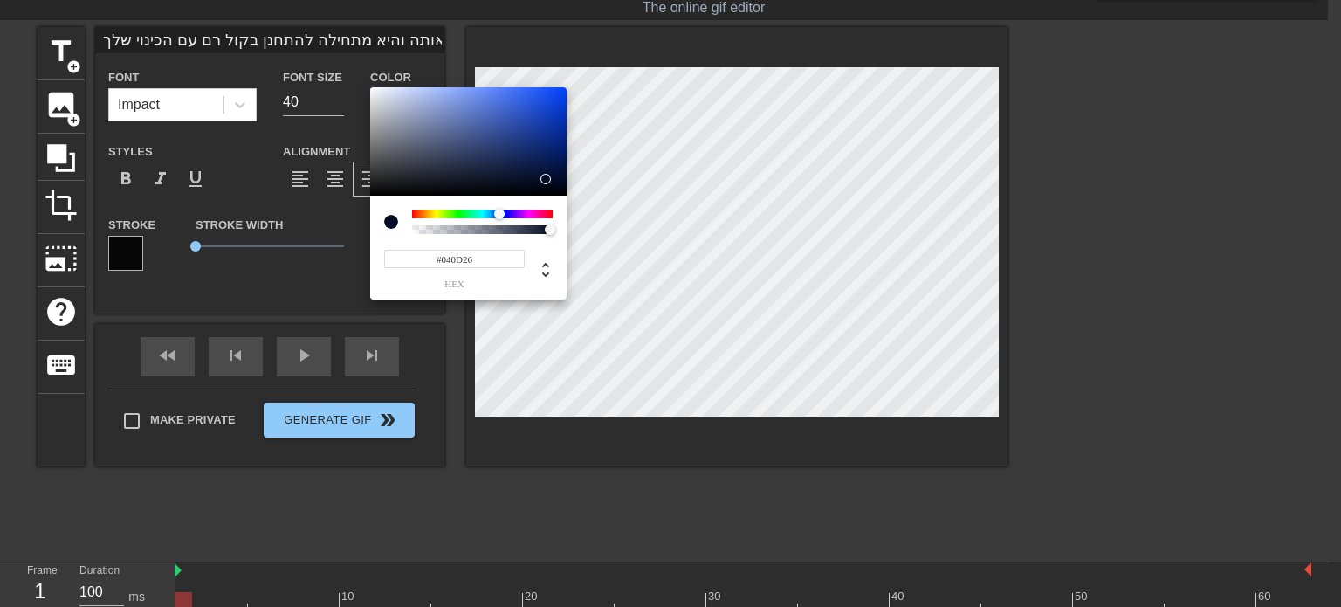
type input "#050E26"
type input "כשאתה מעניש אותה והיא מתחילה להתחנן בקול רם עם הכינוי שלך."
type input "#06102C"
type input "כשאתה מעניש אותה והיא מתחילה להתחנן בקול רם עם הכינוי שלך."
type input "#07112E"
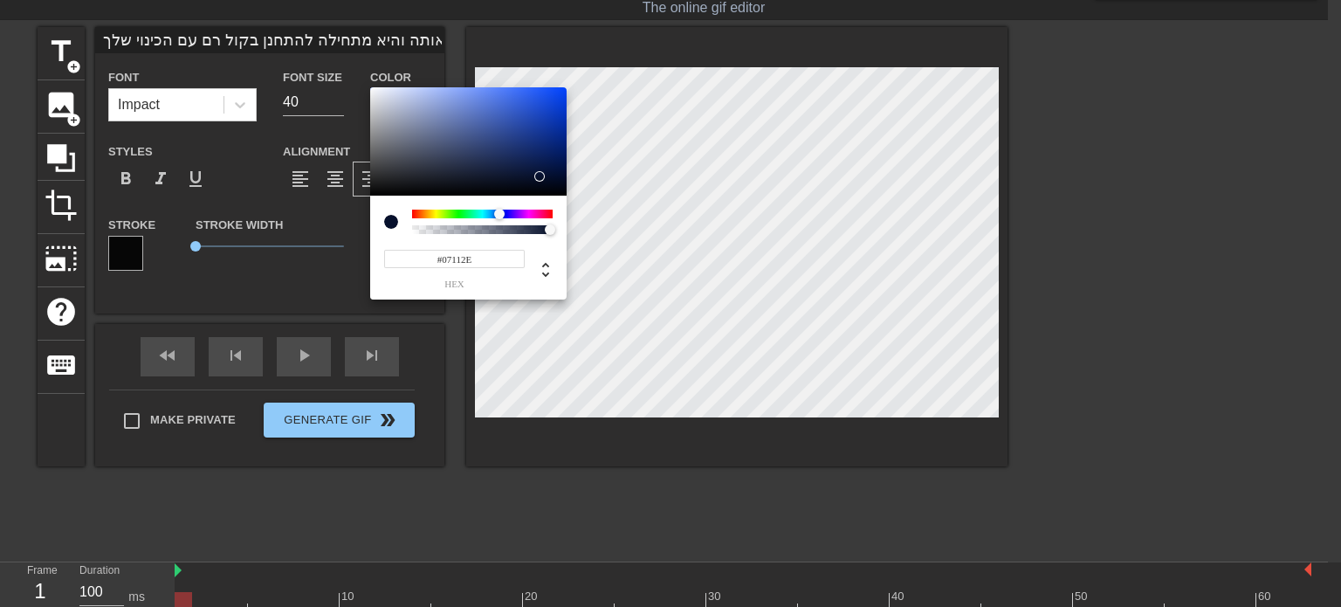
type input "כשאתה מעניש אותה והיא מתחילה להתחנן בקול רם עם הכינוי שלך."
type input "#091332"
type input "כשאתה מעניש אותה והיא מתחילה להתחנן בקול רם עם הכינוי שלך."
type input "#0A1434"
type input "כשאתה מעניש אותה והיא מתחילה להתחנן בקול רם עם הכינוי שלך."
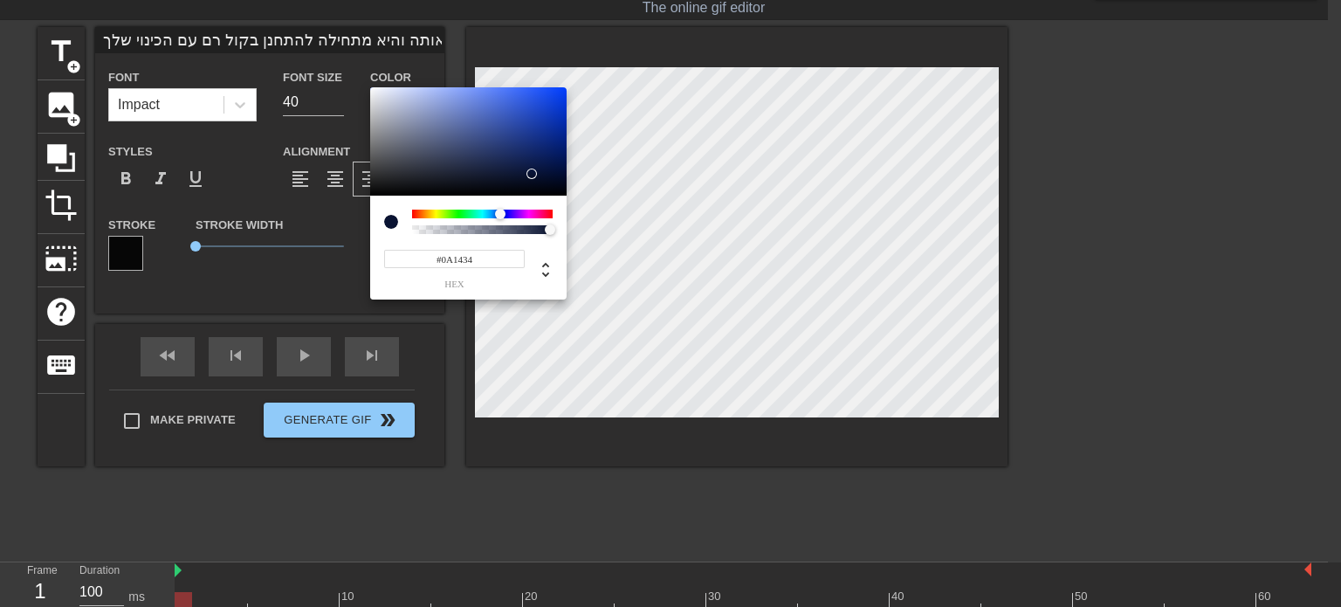
type input "#0A1537"
type input "כשאתה מעניש אותה והיא מתחילה להתחנן בקול רם עם הכינוי שלך."
type input "#0B1639"
type input "כשאתה מעניש אותה והיא מתחילה להתחנן בקול רם עם הכינוי שלך."
type input "#0C1639"
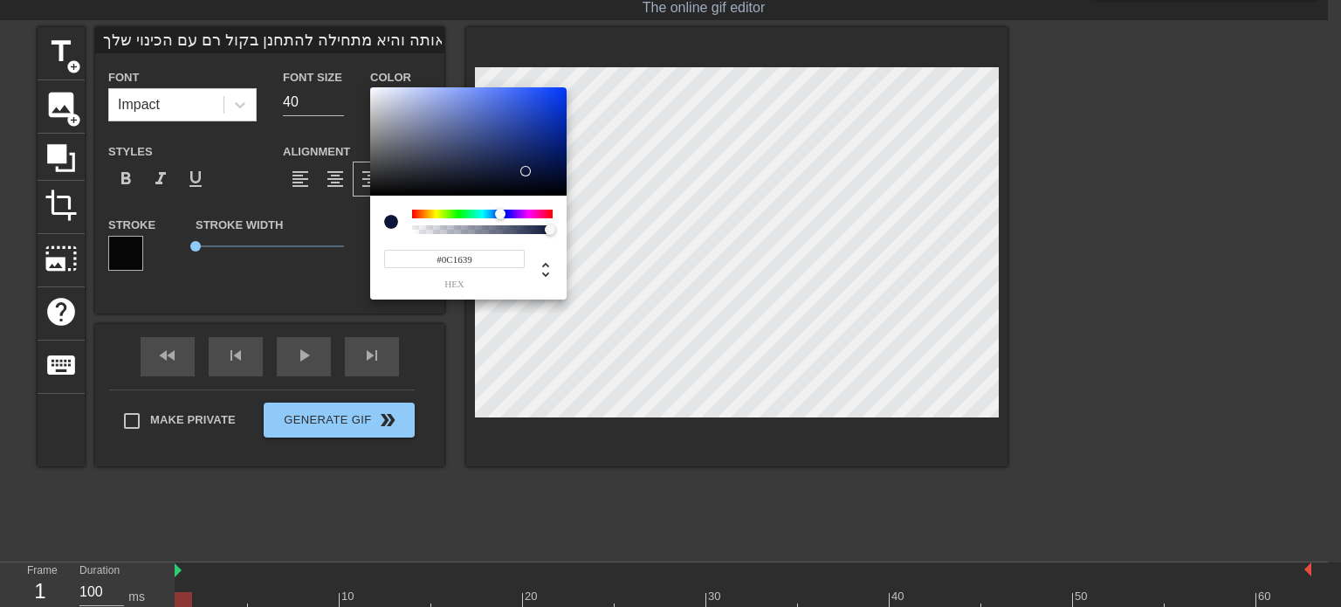
type input "כשאתה מעניש אותה והיא מתחילה להתחנן בקול רם עם הכינוי שלך."
type input "#0D183D"
type input "כשאתה מעניש אותה והיא מתחילה להתחנן בקול רם עם הכינוי שלך."
type input "#0E193D"
type input "כשאתה מעניש אותה והיא מתחילה להתחנן בקול רם עם הכינוי שלך."
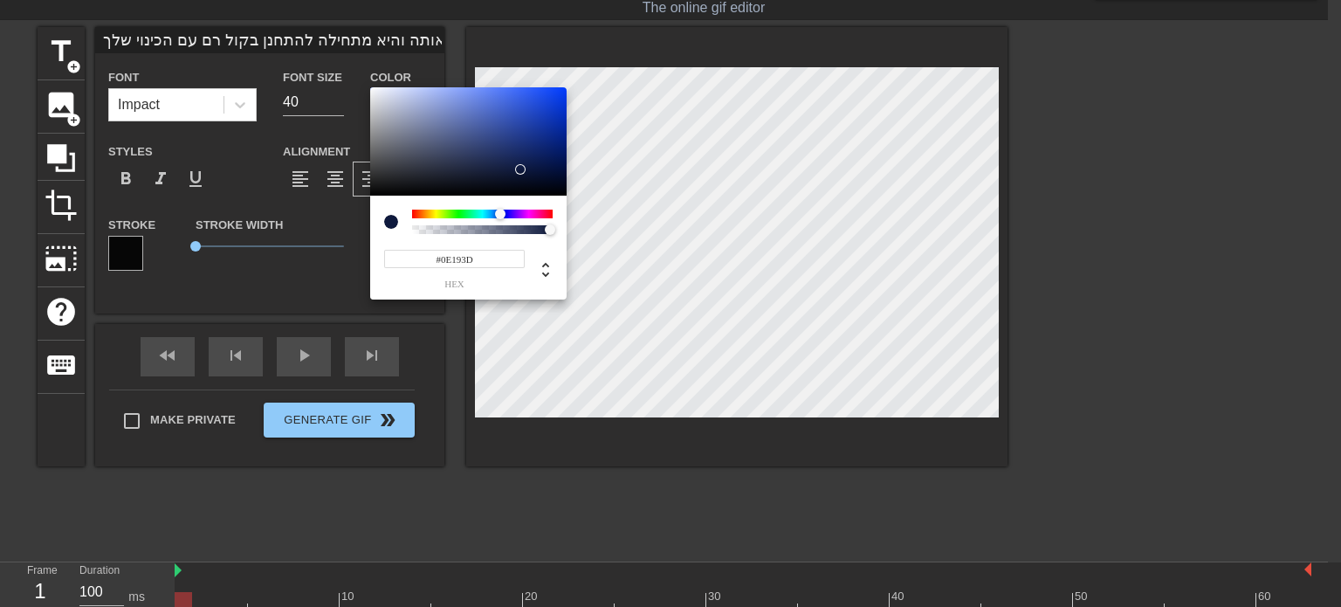
type input "#0F193D"
type input "כשאתה מעניש אותה והיא מתחילה להתחנן בקול רם עם הכינוי שלך."
type input "#0E1734"
type input "כשאתה מעניש אותה והיא מתחילה להתחנן בקול רם עם הכינוי שלך."
type input "#0C142C"
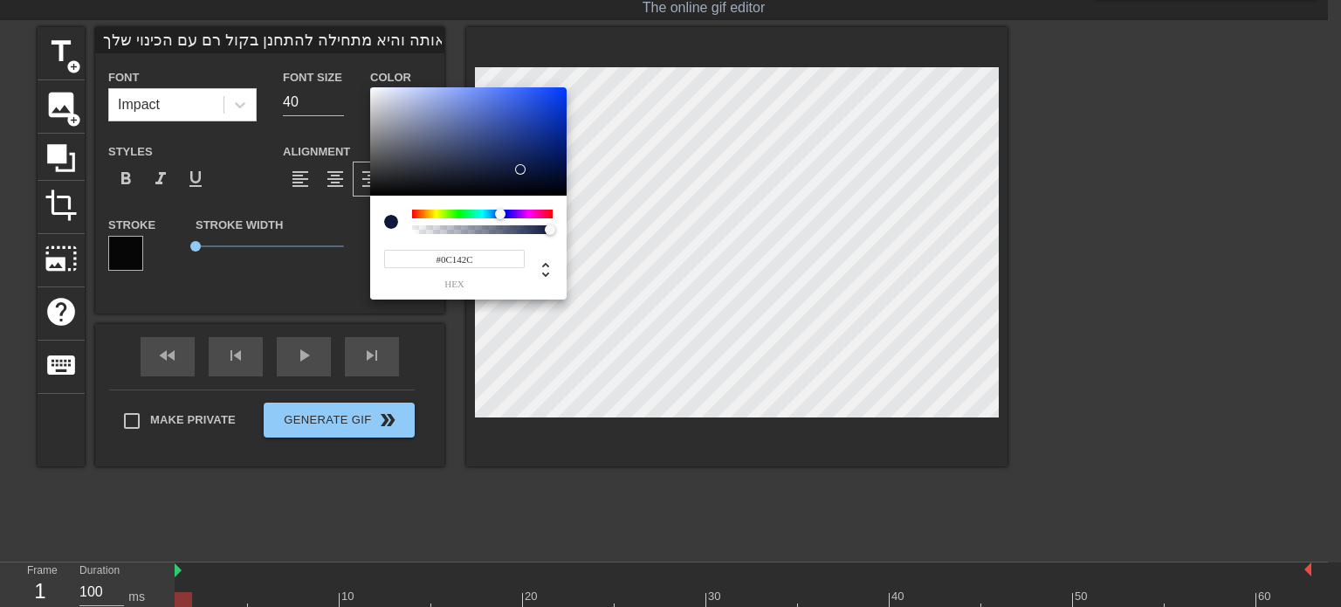
type input "כשאתה מעניש אותה והיא מתחילה להתחנן בקול רם עם הכינוי שלך."
type input "#0B1226"
type input "כשאתה מעניש אותה והיא מתחילה להתחנן בקול רם עם הכינוי שלך."
type input "#0A1022"
type input "כשאתה מעניש אותה והיא מתחילה להתחנן בקול רם עם הכינוי שלך."
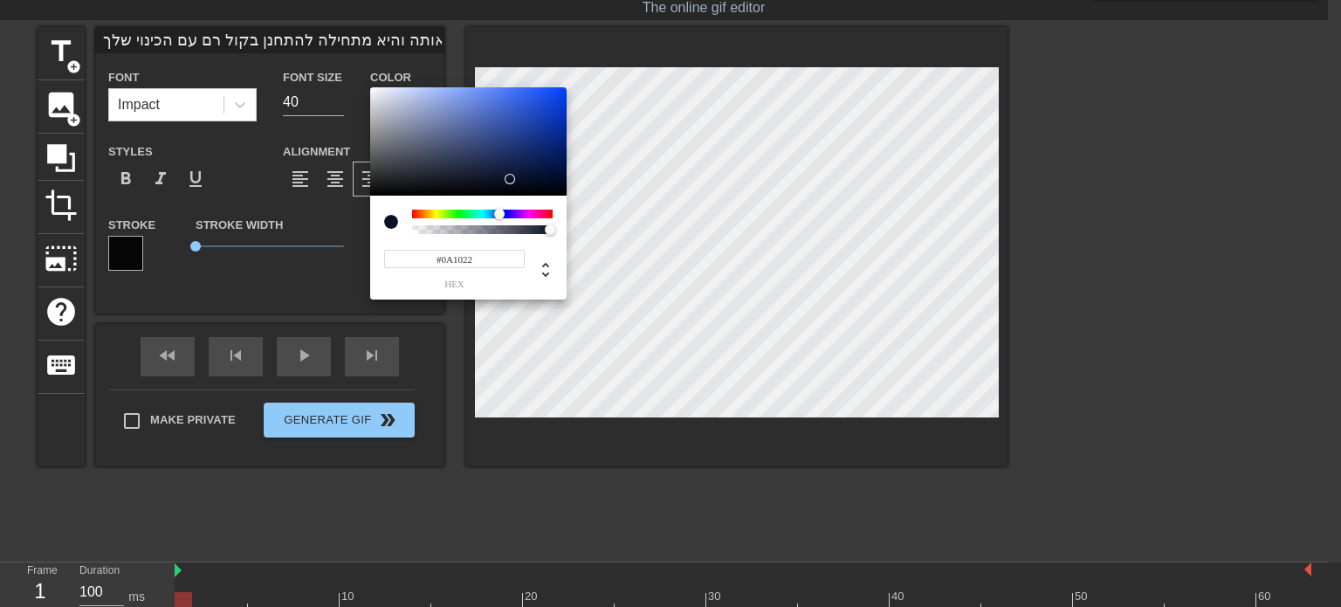
type input "#090E1E"
type input "כשאתה מעניש אותה והיא מתחילה להתחנן בקול רם עם הכינוי שלך."
type input "#080C1A"
type input "כשאתה מעניש אותה והיא מתחילה להתחנן בקול רם עם הכינוי שלך."
type input "#090E1E"
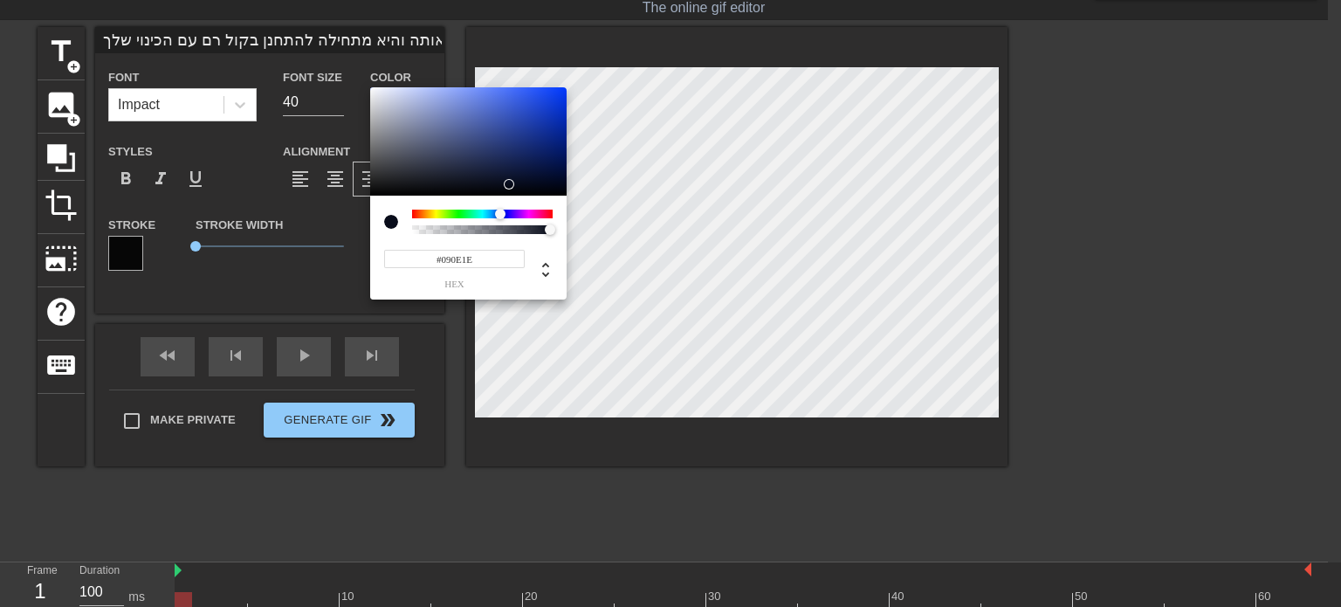
type input "כשאתה מעניש אותה והיא מתחילה להתחנן בקול רם עם הכינוי שלך."
type input "#0C1226"
type input "כשאתה מעניש אותה והיא מתחילה להתחנן בקול רם עם הכינוי שלך."
type input "#0D1328"
type input "כשאתה מעניש אותה והיא מתחילה להתחנן בקול רם עם הכינוי שלך."
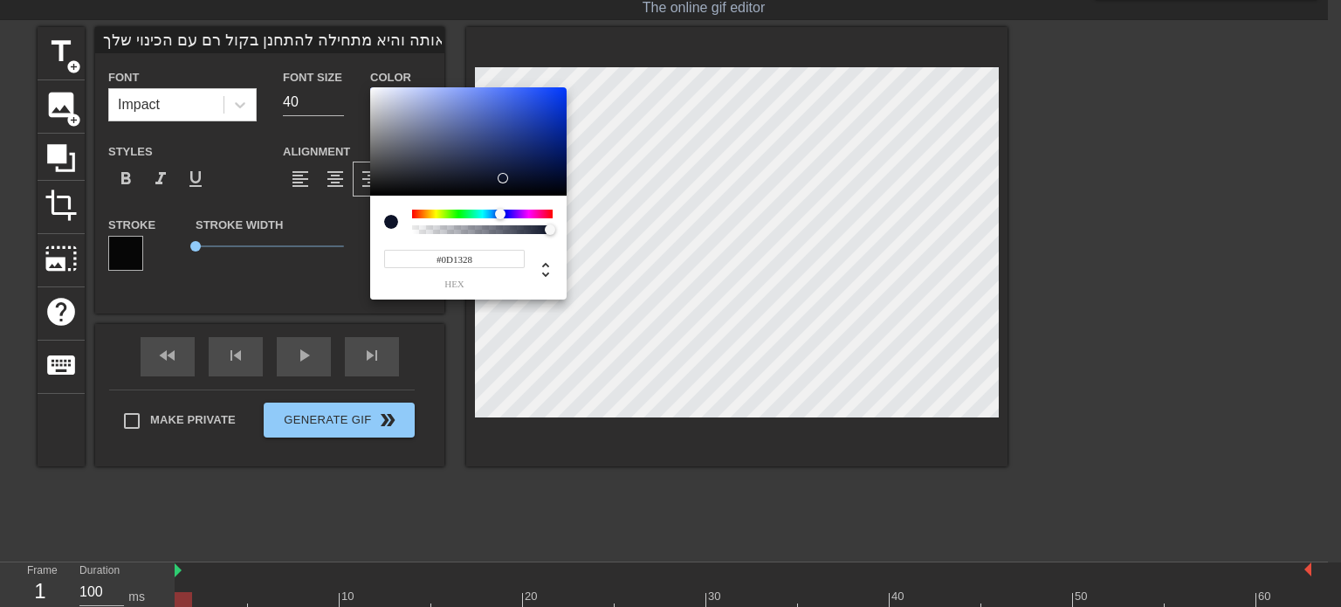
type input "#111830"
type input "כשאתה מעניש אותה והיא מתחילה להתחנן בקול רם עם הכינוי שלך."
type input "#121932"
type input "כשאתה מעניש אותה והיא מתחילה להתחנן בקול רם עם הכינוי שלך."
type input "#131A34"
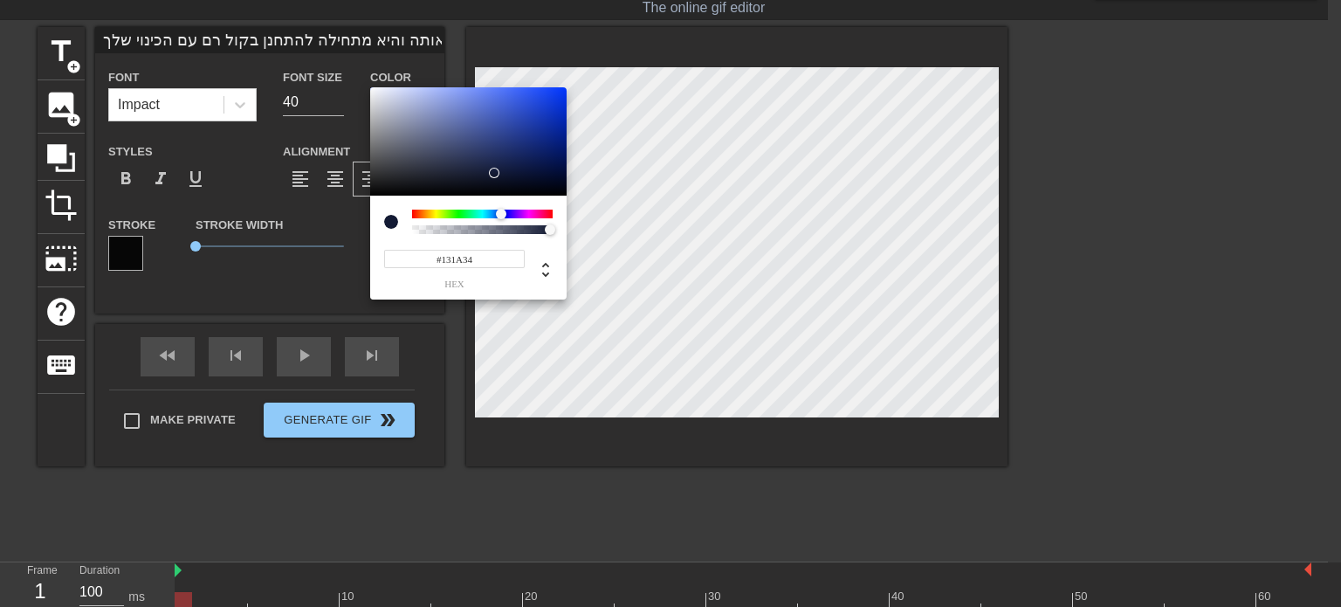
type input "כשאתה מעניש אותה והיא מתחילה להתחנן בקול רם עם הכינוי שלך."
type input "#141B34"
type input "כשאתה מעניש אותה והיא מתחילה להתחנן בקול רם עם הכינוי שלך."
type input "#161D39"
type input "כשאתה מעניש אותה והיא מתחילה להתחנן בקול רם עם הכינוי שלך."
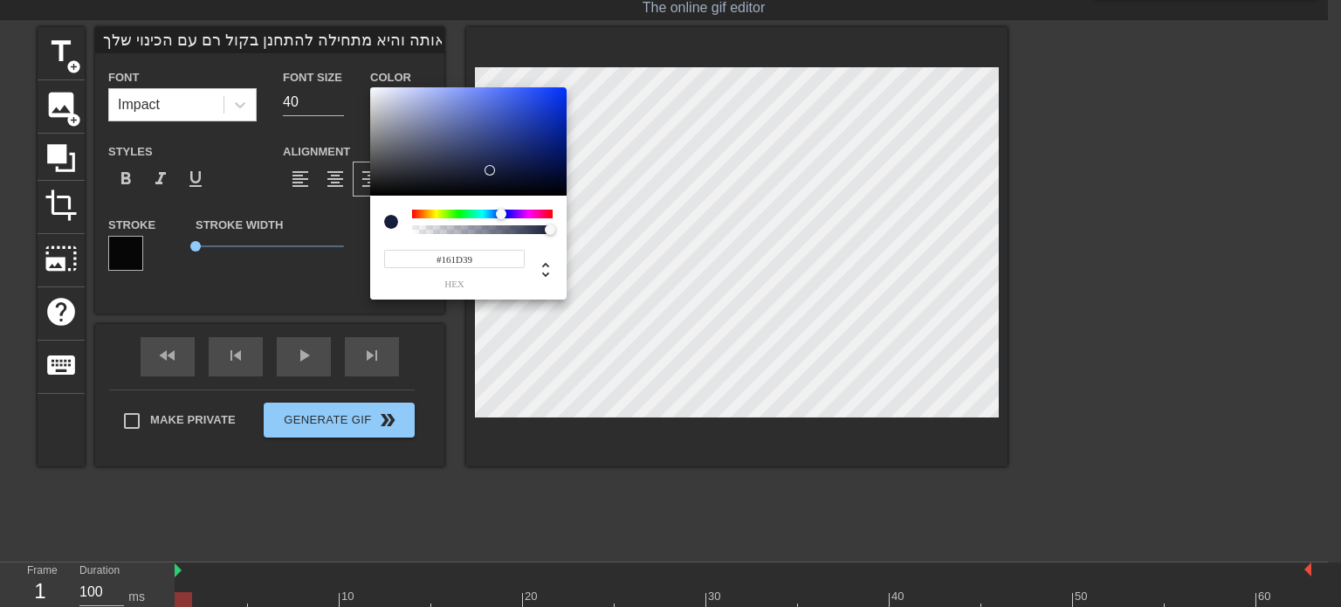
type input "#171E3B"
type input "כשאתה מעניש אותה והיא מתחילה להתחנן בקול רם עם הכינוי שלך."
type input "#19203D"
type input "כשאתה מעניש אותה והיא מתחילה להתחנן בקול רם עם הכינוי שלך."
type input "#1A213F"
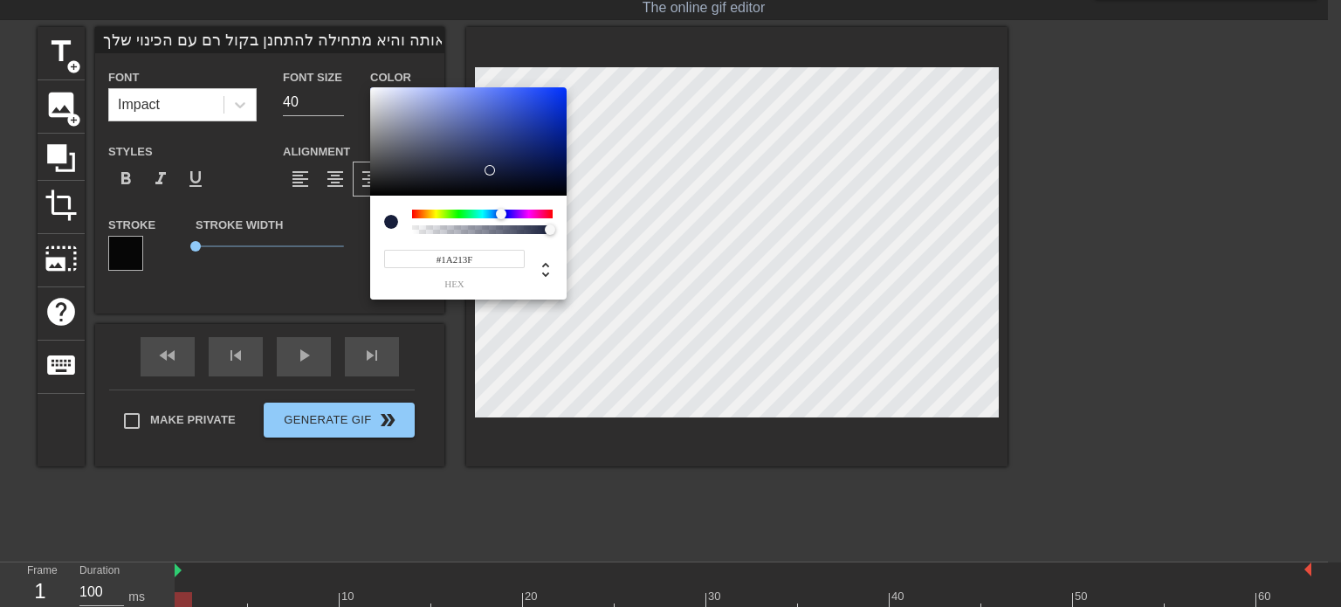
type input "כשאתה מעניש אותה והיא מתחילה להתחנן בקול רם עם הכינוי שלך."
type input "#1B2241"
type input "כשאתה מעניש אותה והיא מתחילה להתחנן בקול רם עם הכינוי שלך."
type input "#1C2343"
type input "כשאתה מעניש אותה והיא מתחילה להתחנן בקול רם עם הכינוי שלך."
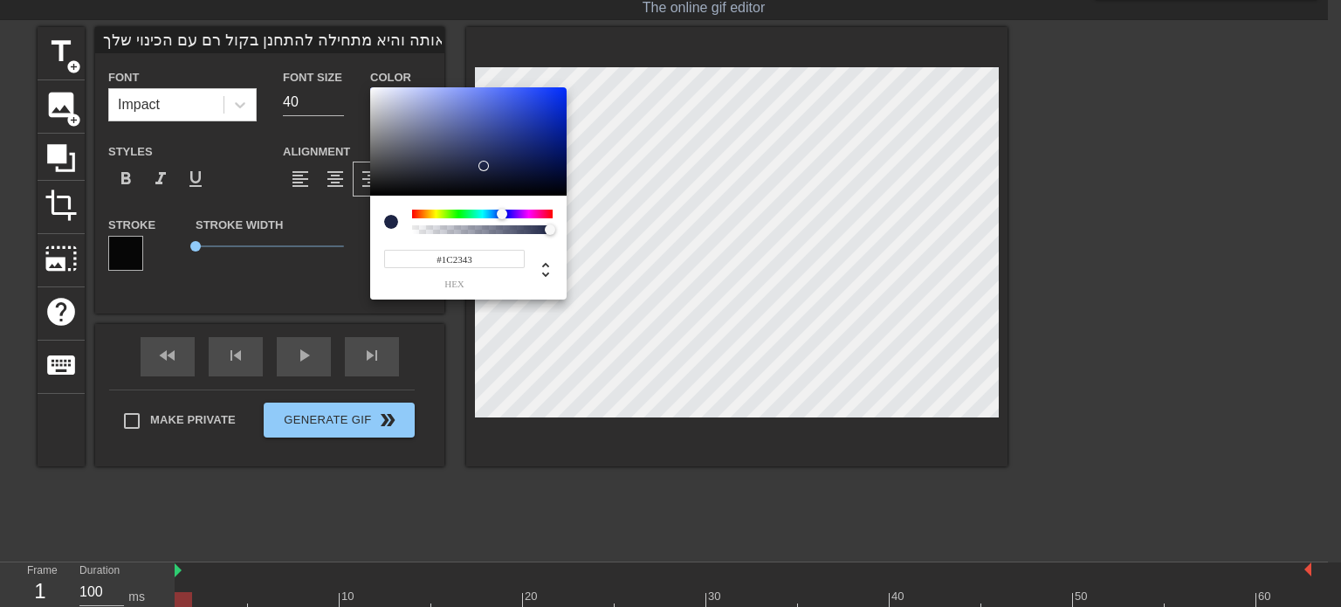
type input "#1D2445"
type input "כשאתה מעניש אותה והיא מתחילה להתחנן בקול רם עם הכינוי שלך."
type input "#1E2547"
type input "כשאתה מעניש אותה והיא מתחילה להתחנן בקול רם עם הכינוי שלך."
type input "#1F2749"
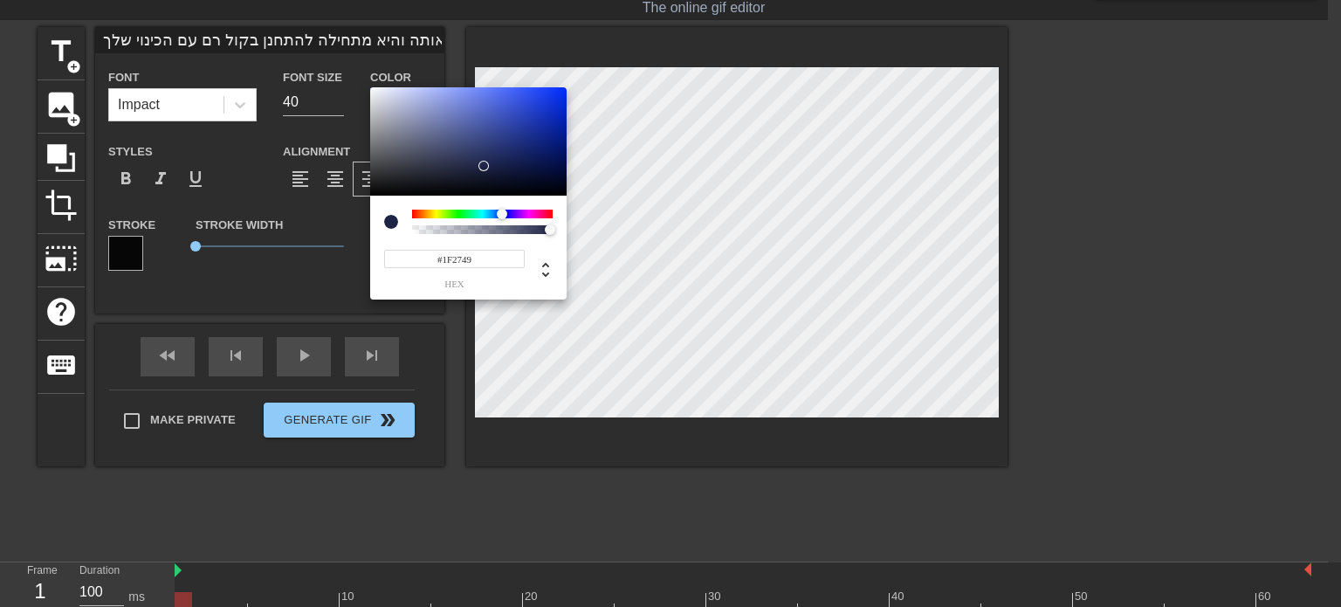
type input "כשאתה מעניש אותה והיא מתחילה להתחנן בקול רם עם הכינוי שלך."
type input "#212A4D"
type input "כשאתה מעניש אותה והיא מתחילה להתחנן בקול רם עם הכינוי שלך."
type input "#222B4D"
type input "כשאתה מעניש אותה והיא מתחילה להתחנן בקול רם עם הכינוי שלך."
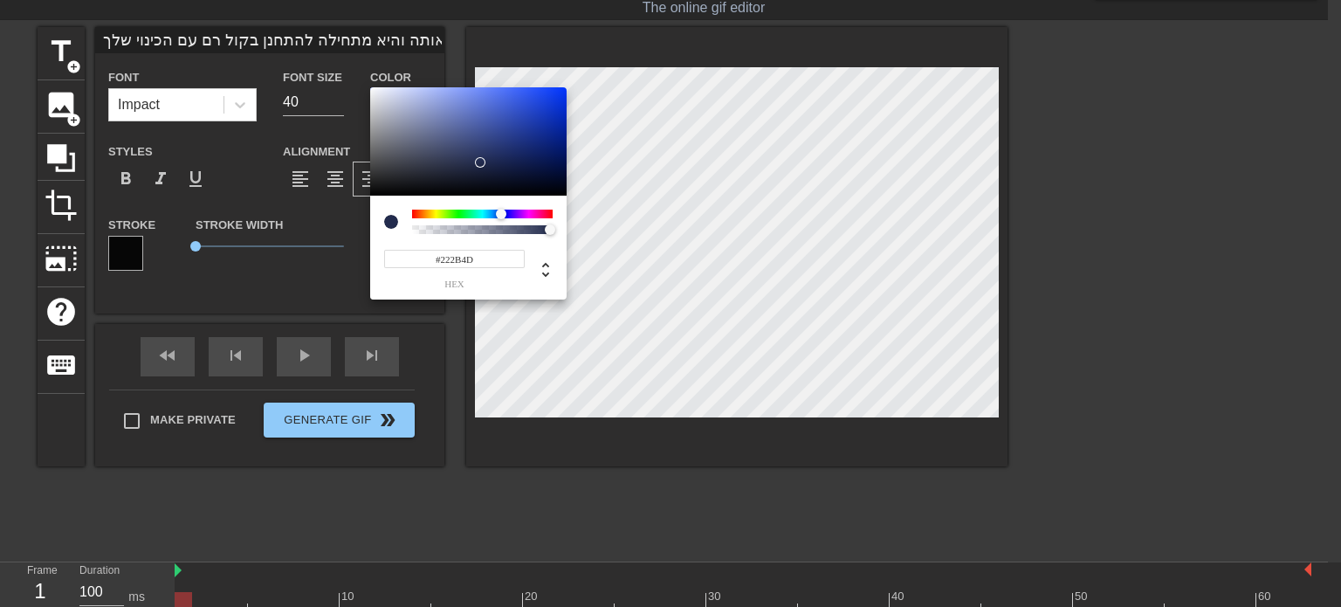
type input "#232C4F"
type input "כשאתה מעניש אותה והיא מתחילה להתחנן בקול רם עם הכינוי שלך."
type input "#252E53"
type input "כשאתה מעניש אותה והיא מתחילה להתחנן בקול רם עם הכינוי שלך."
type input "#273157"
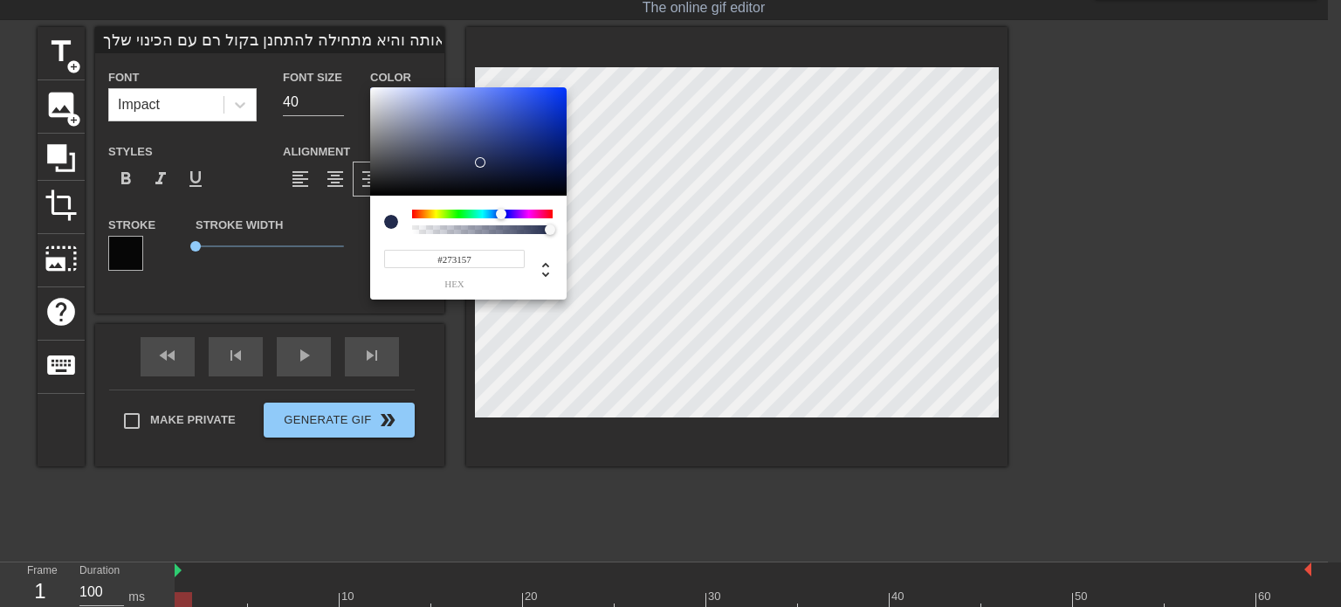
type input "כשאתה מעניש אותה והיא מתחילה להתחנן בקול רם עם הכינוי שלך."
type input "#2C3760"
type input "כשאתה מעניש אותה והיא מתחילה להתחנן בקול רם עם הכינוי שלך."
type input "#333F6C"
type input "כשאתה מעניש אותה והיא מתחילה להתחנן בקול רם עם הכינוי שלך."
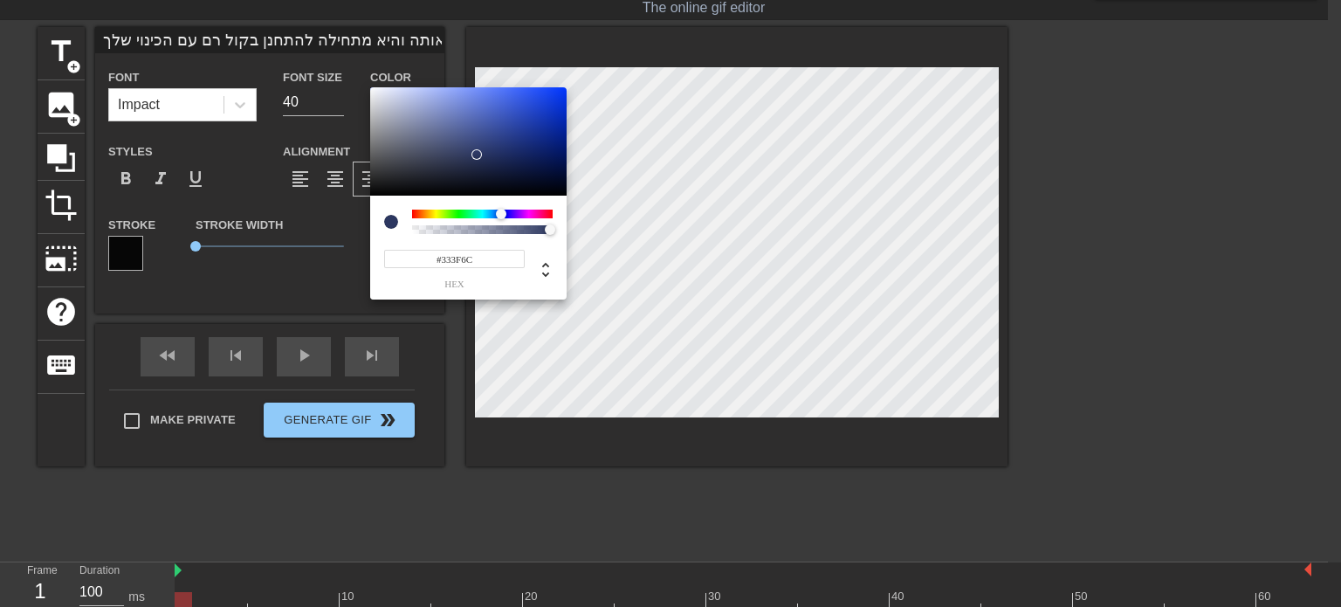
type input "#35416E"
type input "כשאתה מעניש אותה והיא מתחילה להתחנן בקול רם עם הכינוי שלך."
type input "#384572"
type input "כשאתה מעניש אותה והיא מתחילה להתחנן בקול רם עם הכינוי שלך."
type input "#3D4976"
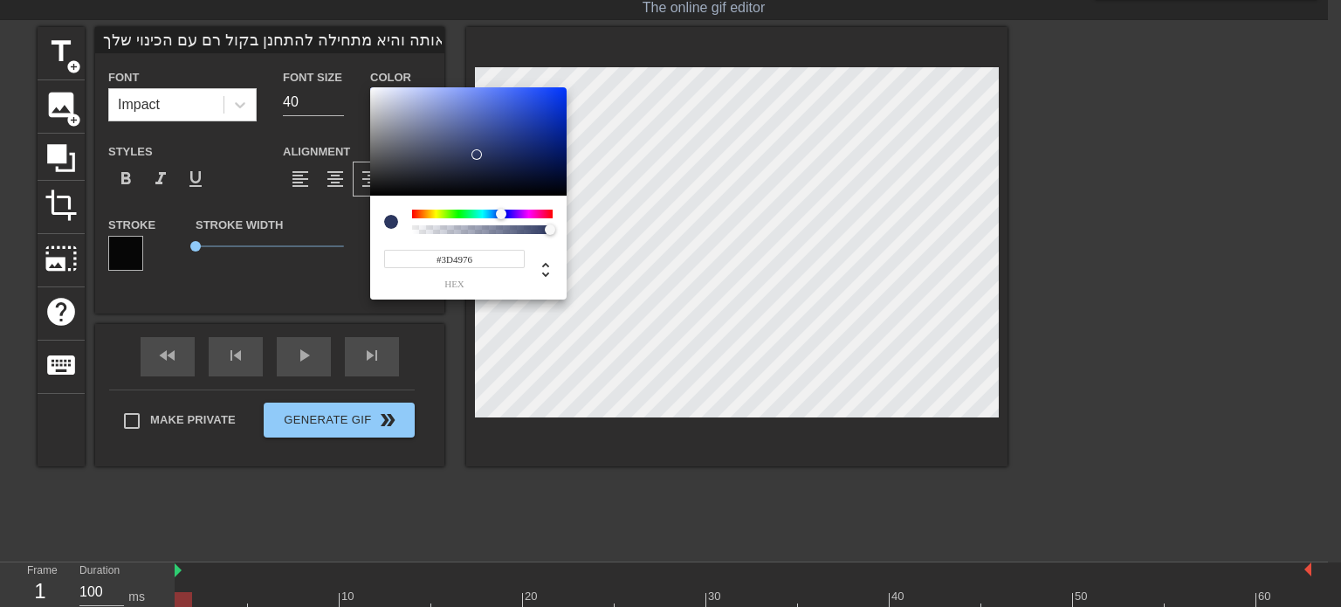
type input "כשאתה מעניש אותה והיא מתחילה להתחנן בקול רם עם הכינוי שלך."
type input "#45517D"
drag, startPoint x: 501, startPoint y: 141, endPoint x: 529, endPoint y: 158, distance: 32.5
click at [529, 158] on div at bounding box center [528, 158] width 10 height 10
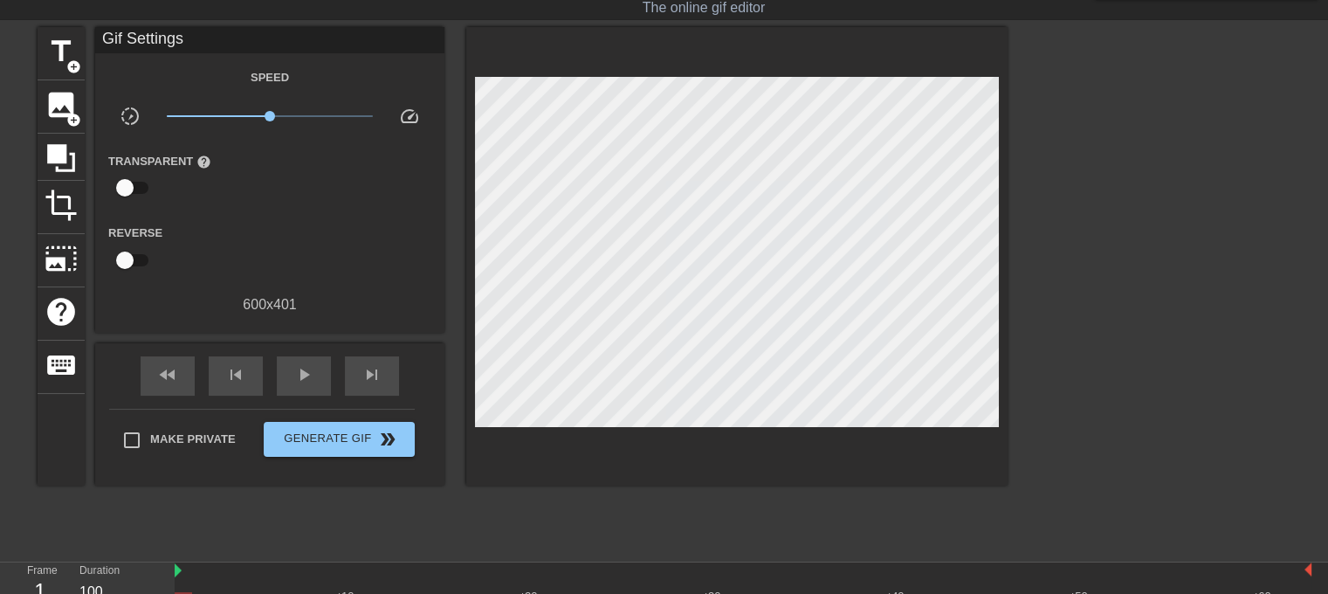
click at [223, 244] on div at bounding box center [212, 249] width 116 height 55
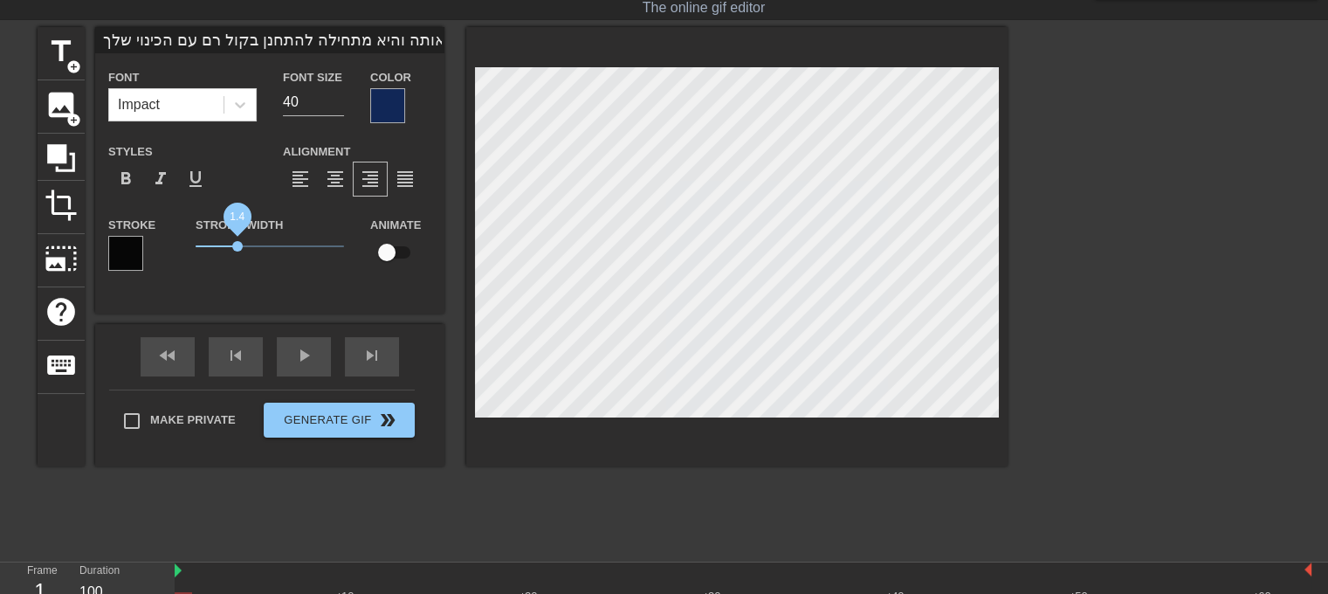
click at [237, 246] on span "1.4" at bounding box center [270, 246] width 148 height 21
click at [286, 244] on span "3.05" at bounding box center [270, 246] width 148 height 21
drag, startPoint x: 254, startPoint y: 244, endPoint x: 178, endPoint y: 255, distance: 76.8
click at [178, 255] on div "Stroke Stroke Width 0 Animate" at bounding box center [269, 250] width 349 height 72
click at [130, 252] on div at bounding box center [125, 253] width 35 height 35
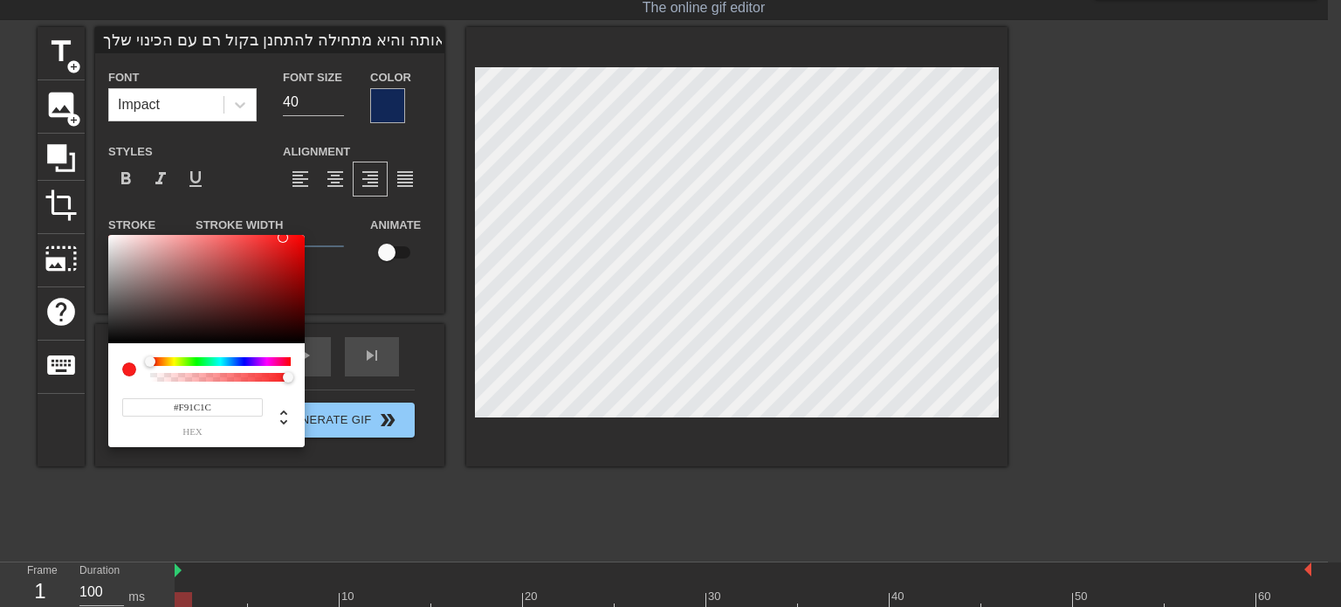
click at [110, 237] on div at bounding box center [206, 289] width 196 height 108
click at [213, 263] on div at bounding box center [206, 289] width 196 height 108
click at [123, 244] on div at bounding box center [206, 289] width 196 height 108
drag, startPoint x: 115, startPoint y: 244, endPoint x: 93, endPoint y: 237, distance: 22.7
click at [93, 237] on div "#F7F7F7 hex" at bounding box center [670, 303] width 1341 height 607
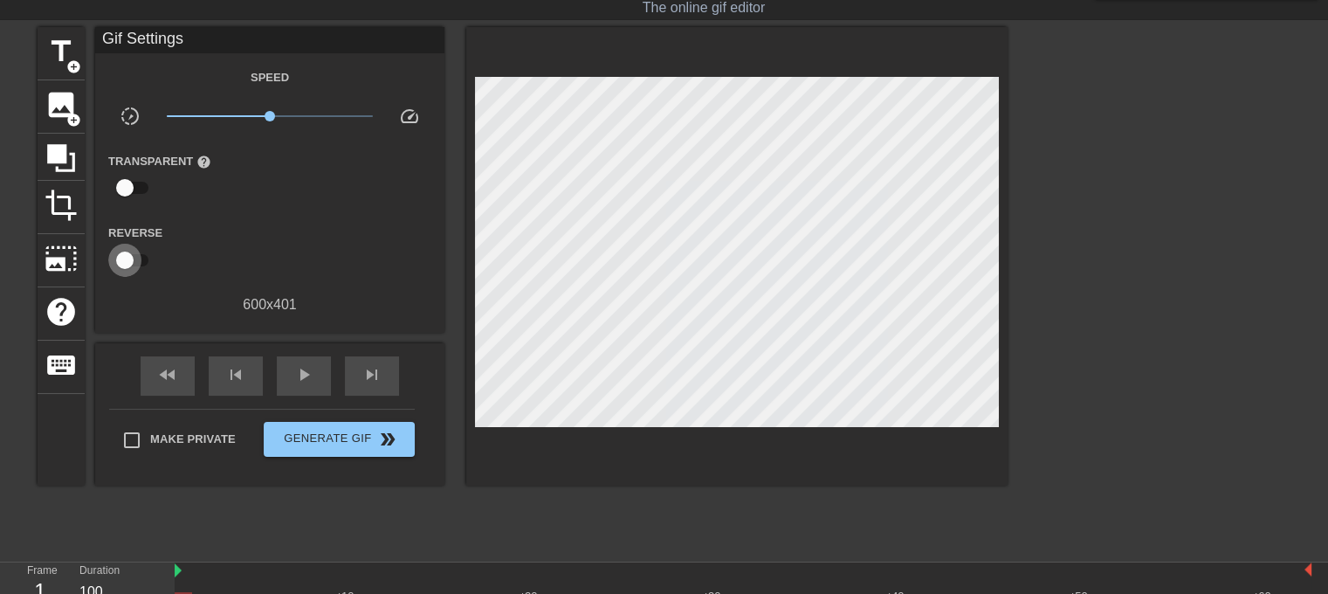
click at [129, 256] on input "checkbox" at bounding box center [125, 260] width 100 height 33
click at [129, 256] on input "checkbox" at bounding box center [142, 260] width 100 height 33
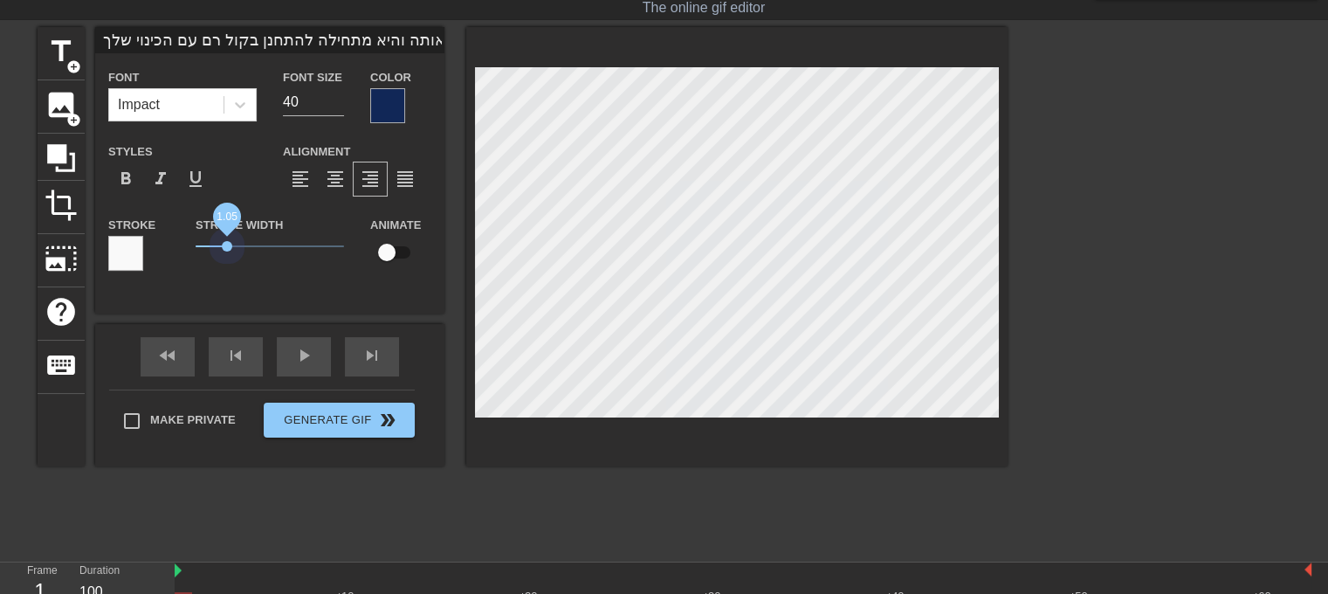
click at [226, 240] on span "1.05" at bounding box center [270, 246] width 148 height 21
drag, startPoint x: 226, startPoint y: 240, endPoint x: 148, endPoint y: 275, distance: 86.0
click at [148, 275] on div "Stroke Stroke Width 0 Animate" at bounding box center [269, 250] width 349 height 72
click at [398, 105] on div at bounding box center [387, 105] width 35 height 35
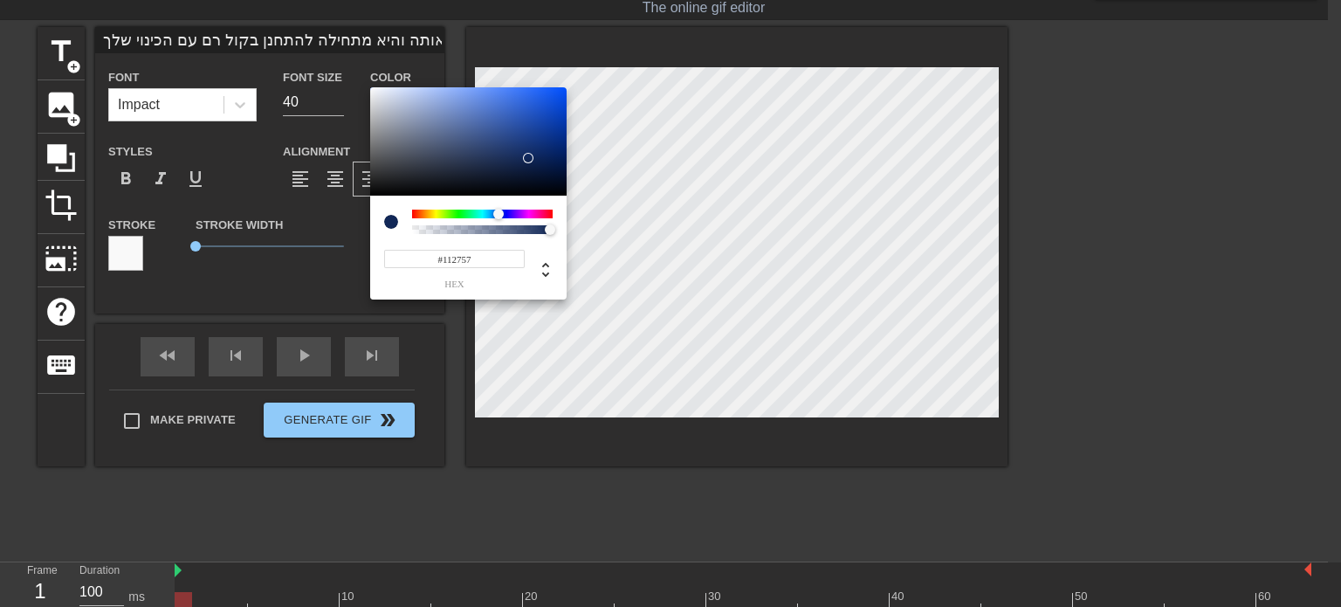
click at [392, 218] on div at bounding box center [391, 222] width 14 height 14
click at [476, 252] on input "#112757" at bounding box center [454, 259] width 141 height 18
click at [372, 192] on div at bounding box center [468, 141] width 196 height 108
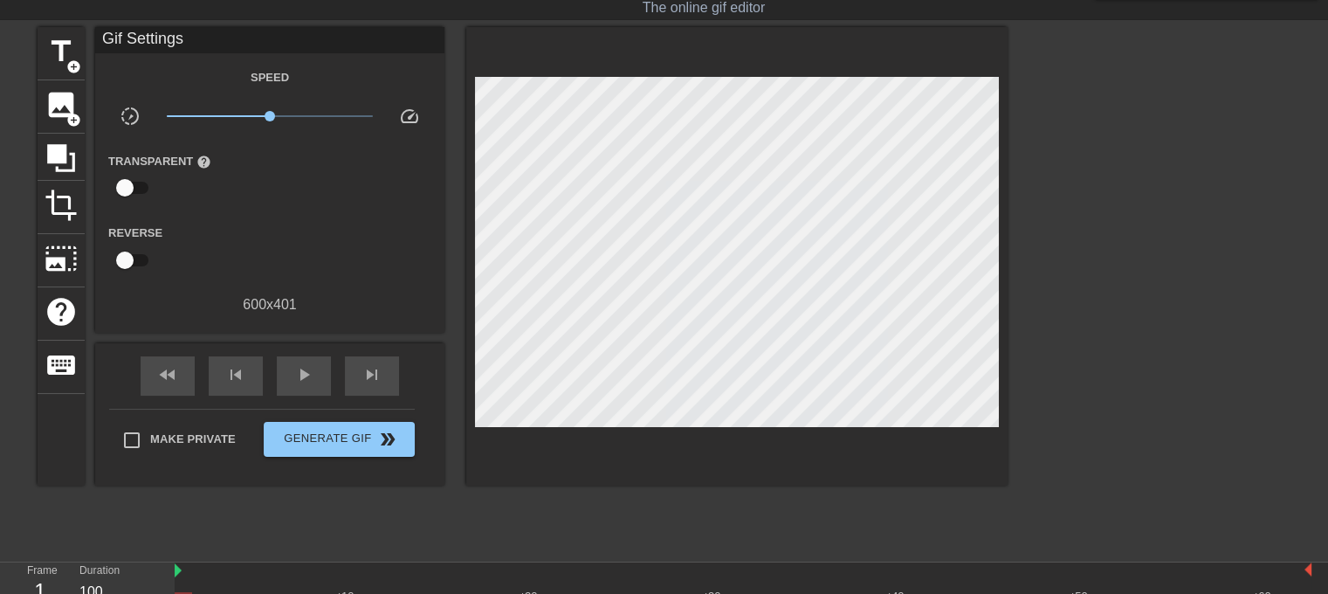
click at [580, 232] on div "title add_circle image add_circle crop photo_size_select_large help keyboard Gi…" at bounding box center [523, 256] width 970 height 458
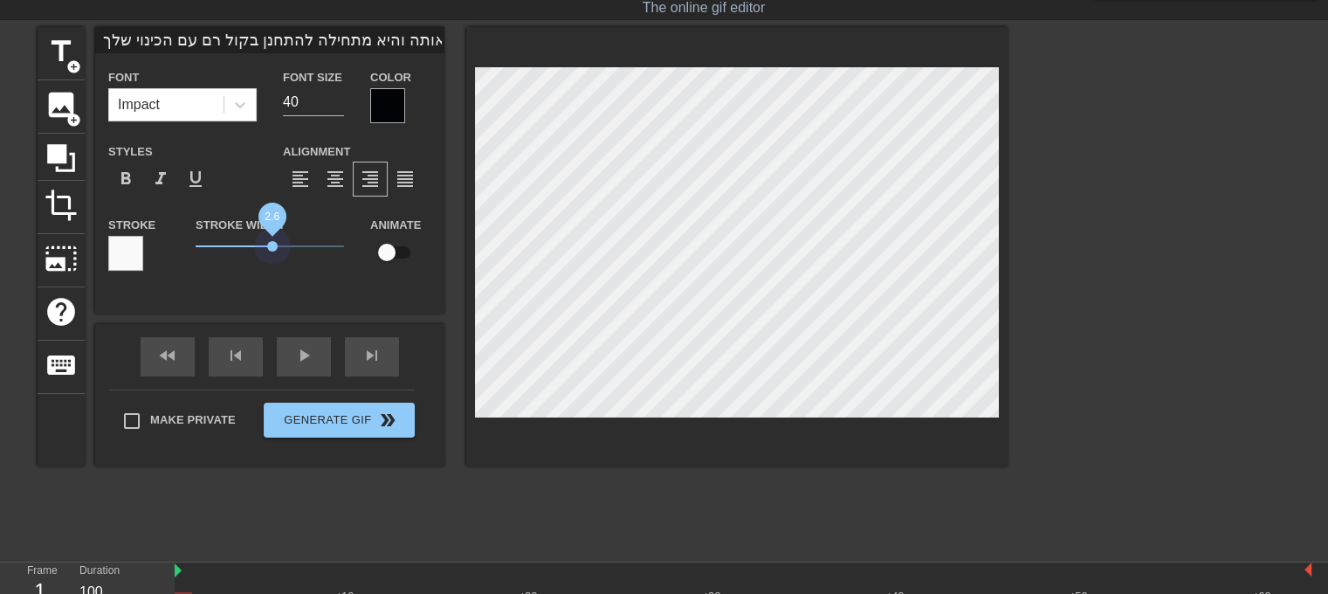
click at [272, 245] on span "2.6" at bounding box center [270, 246] width 148 height 21
drag, startPoint x: 272, startPoint y: 245, endPoint x: 262, endPoint y: 233, distance: 16.1
click at [262, 241] on span "2.25" at bounding box center [262, 246] width 10 height 10
